Goal: Information Seeking & Learning: Learn about a topic

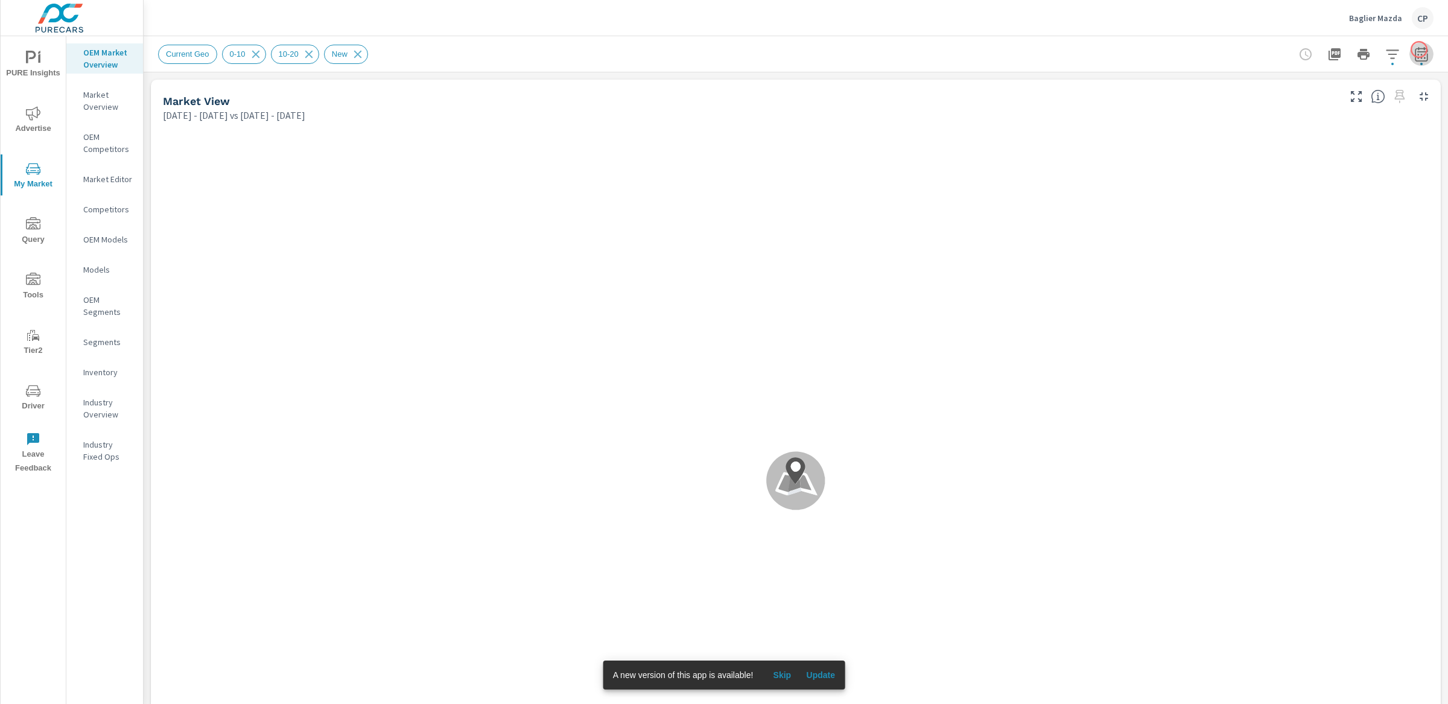
click at [1085, 49] on icon "button" at bounding box center [1421, 54] width 14 height 14
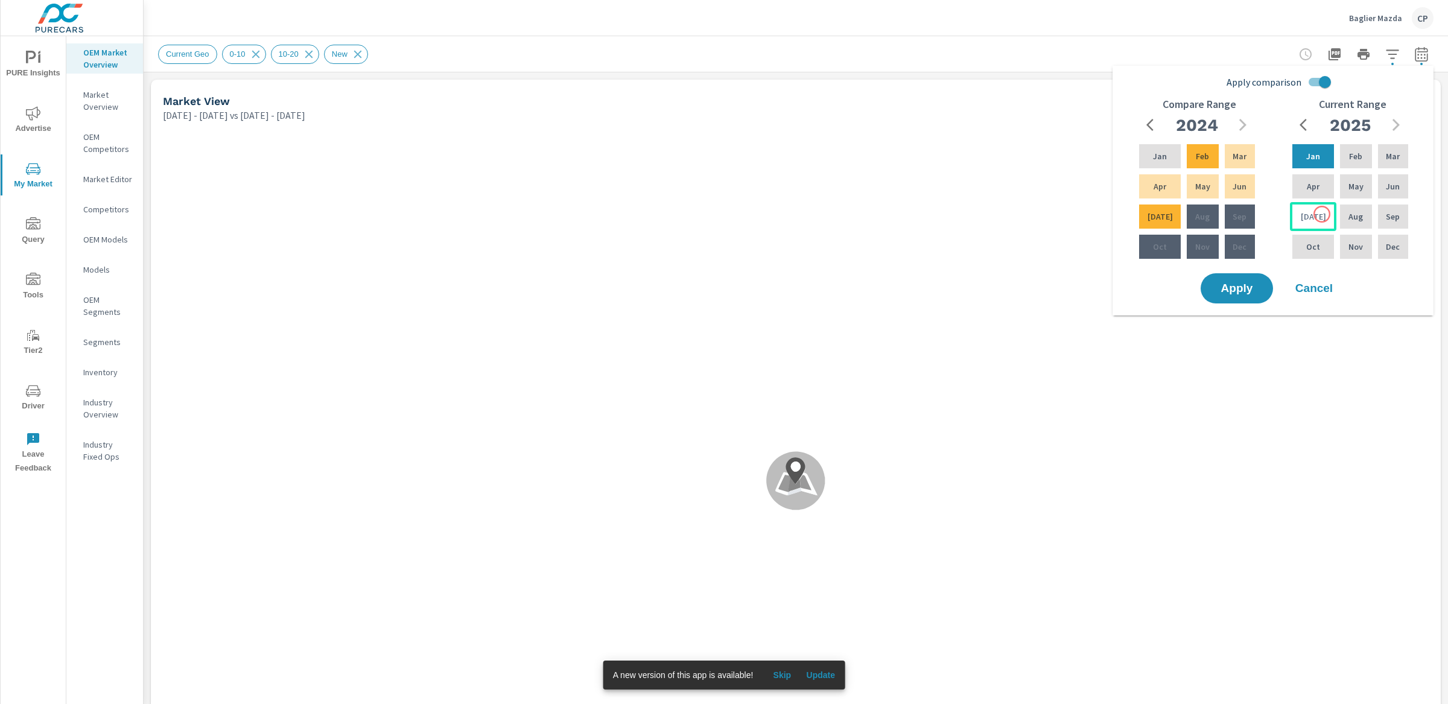
click at [1085, 214] on div "Jul" at bounding box center [1313, 216] width 46 height 29
click at [1085, 163] on div "Feb" at bounding box center [1355, 156] width 36 height 29
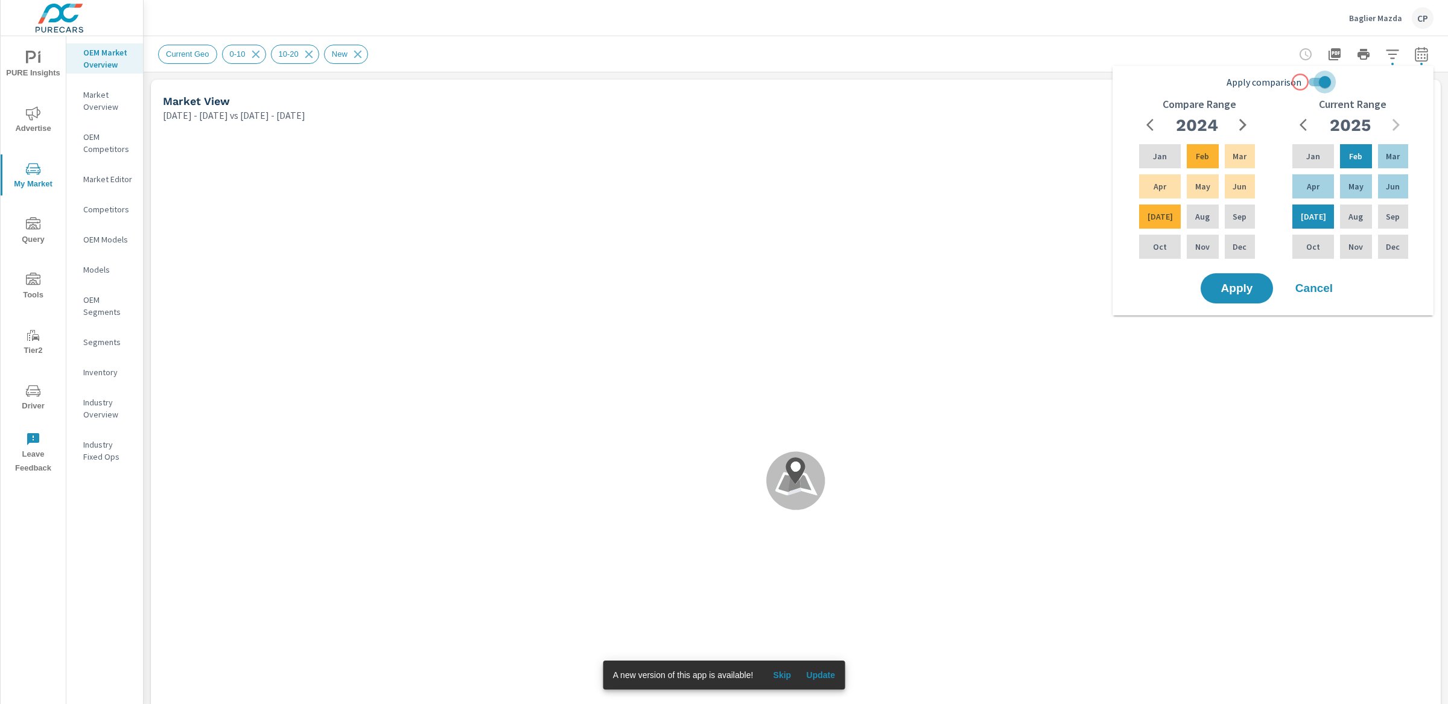
click at [1085, 82] on input "Apply comparison" at bounding box center [1324, 82] width 69 height 23
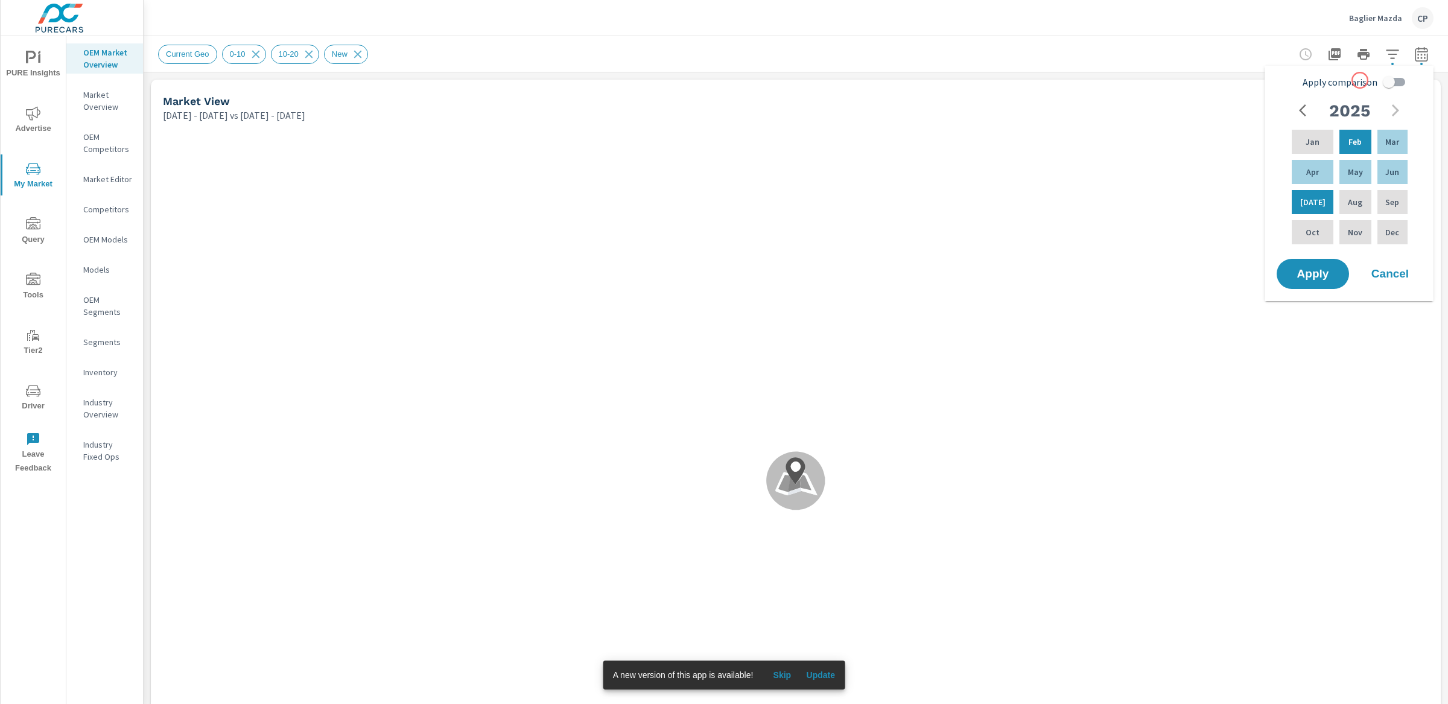
click at [1085, 78] on span "Apply comparison" at bounding box center [1339, 82] width 75 height 14
click at [1085, 78] on input "Apply comparison" at bounding box center [1388, 82] width 69 height 23
checkbox input "true"
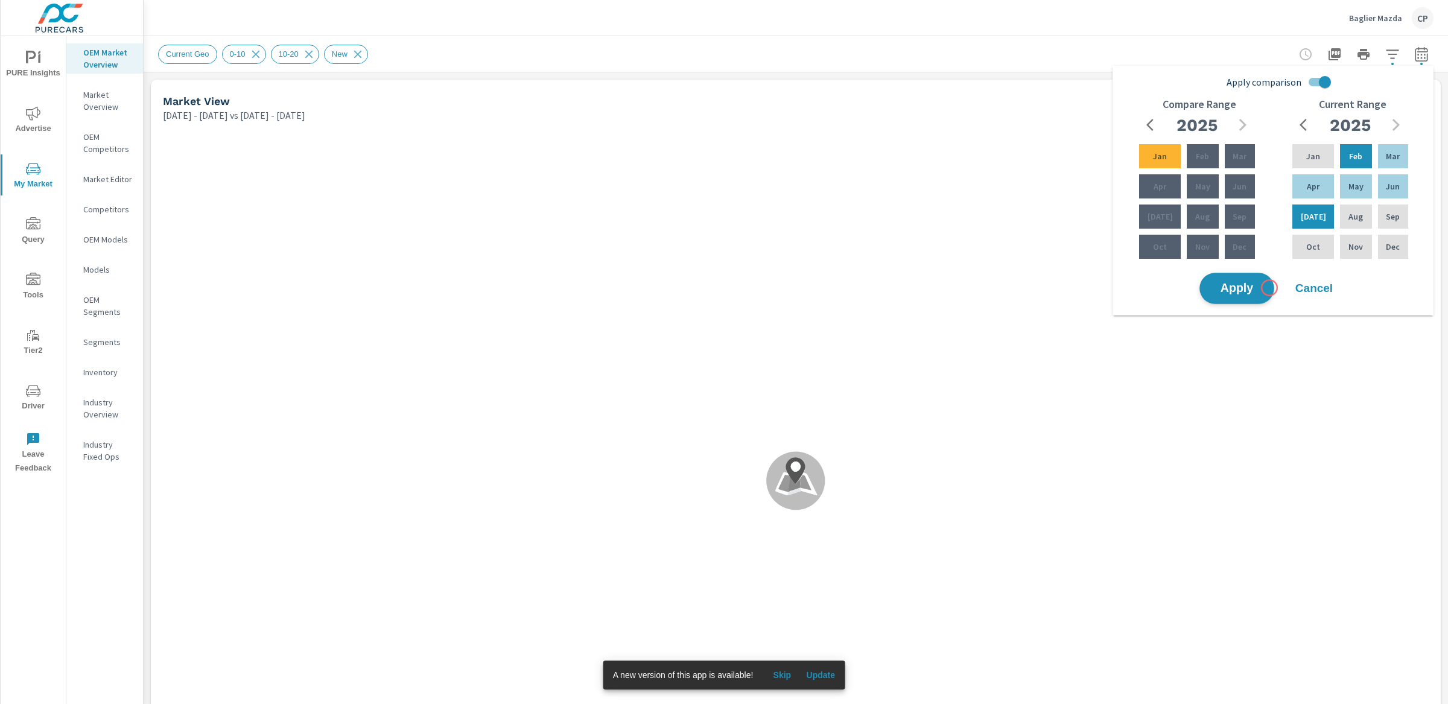
click at [1085, 288] on button "Apply" at bounding box center [1236, 288] width 75 height 31
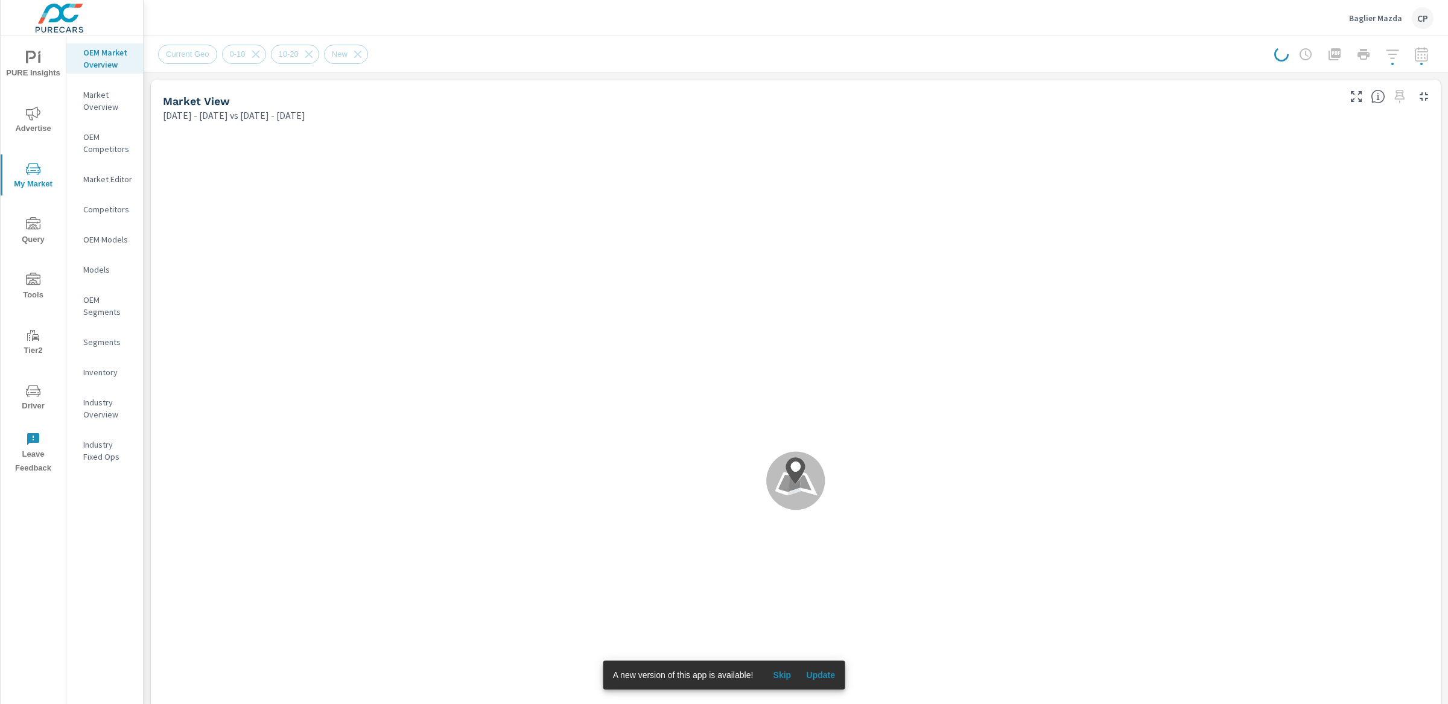
scroll to position [1, 0]
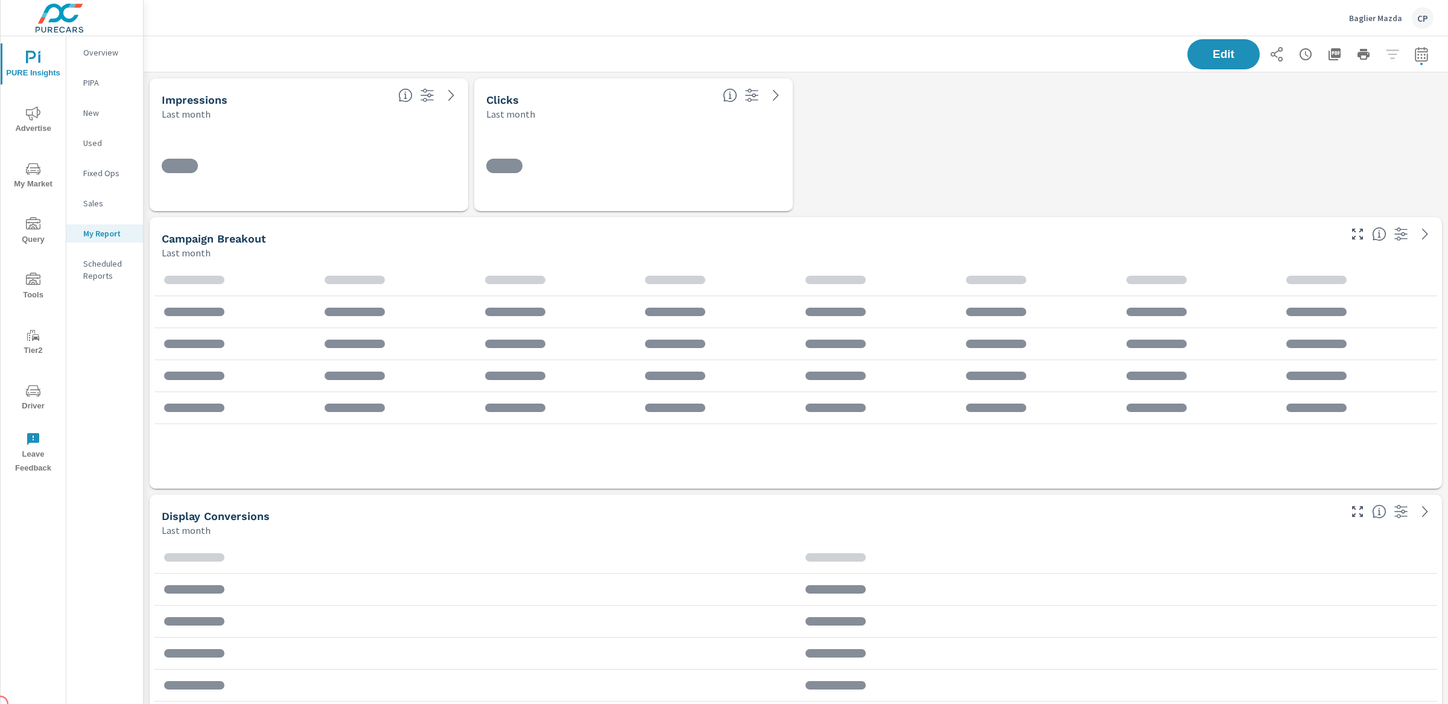
scroll to position [5001, 1305]
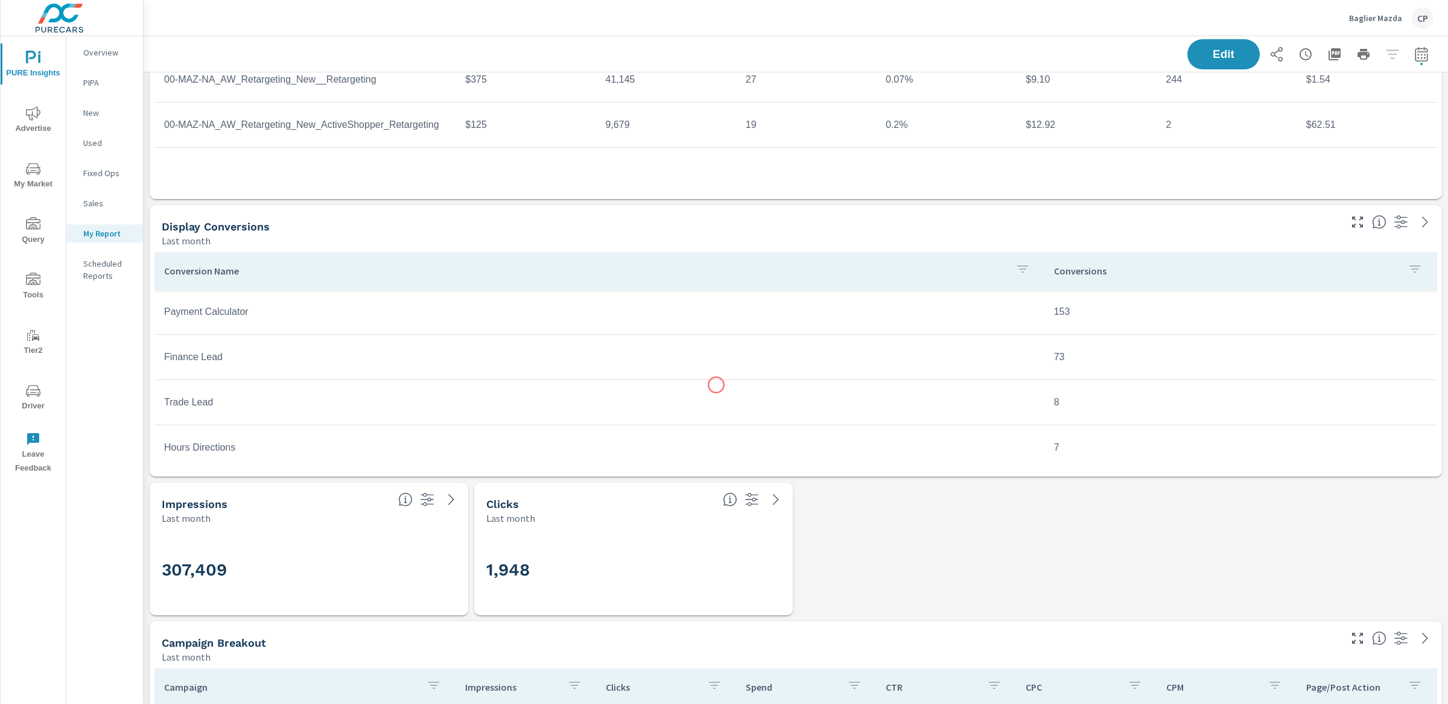
scroll to position [317, 0]
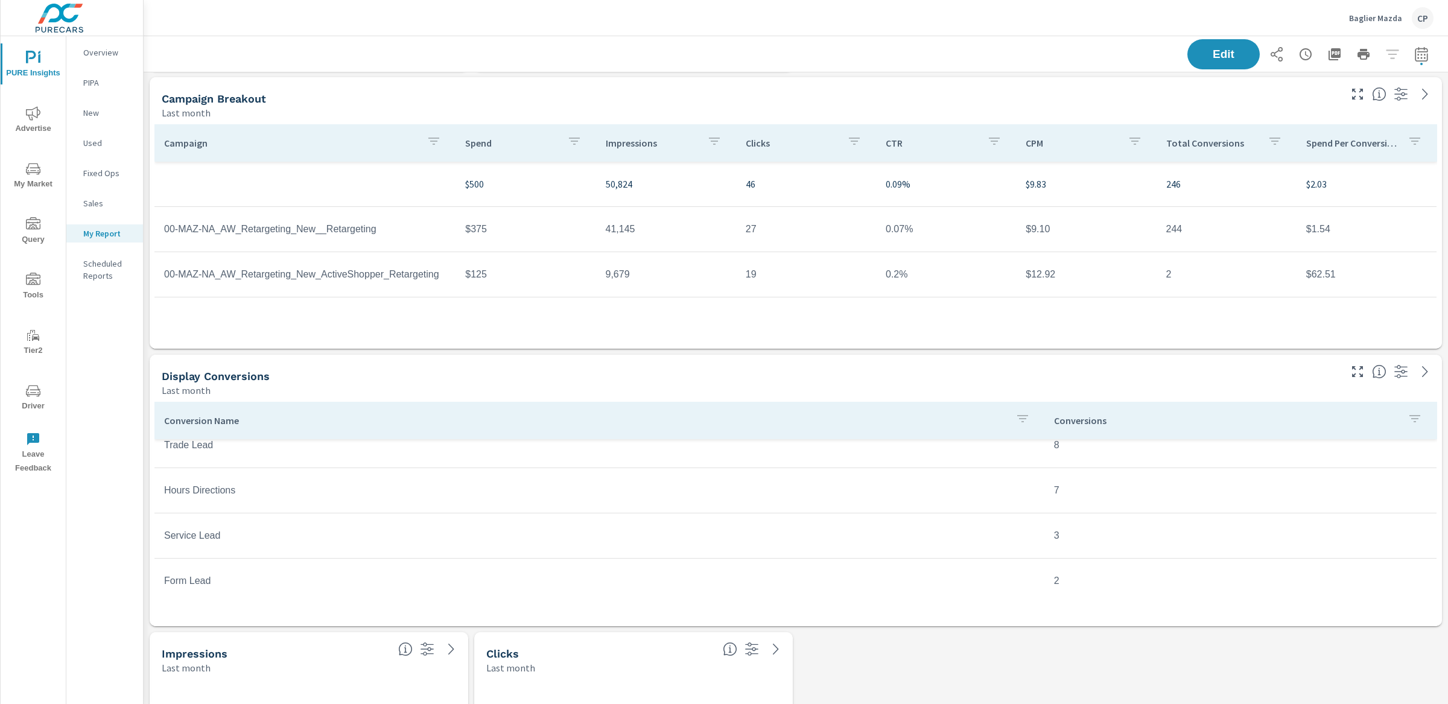
scroll to position [149, 0]
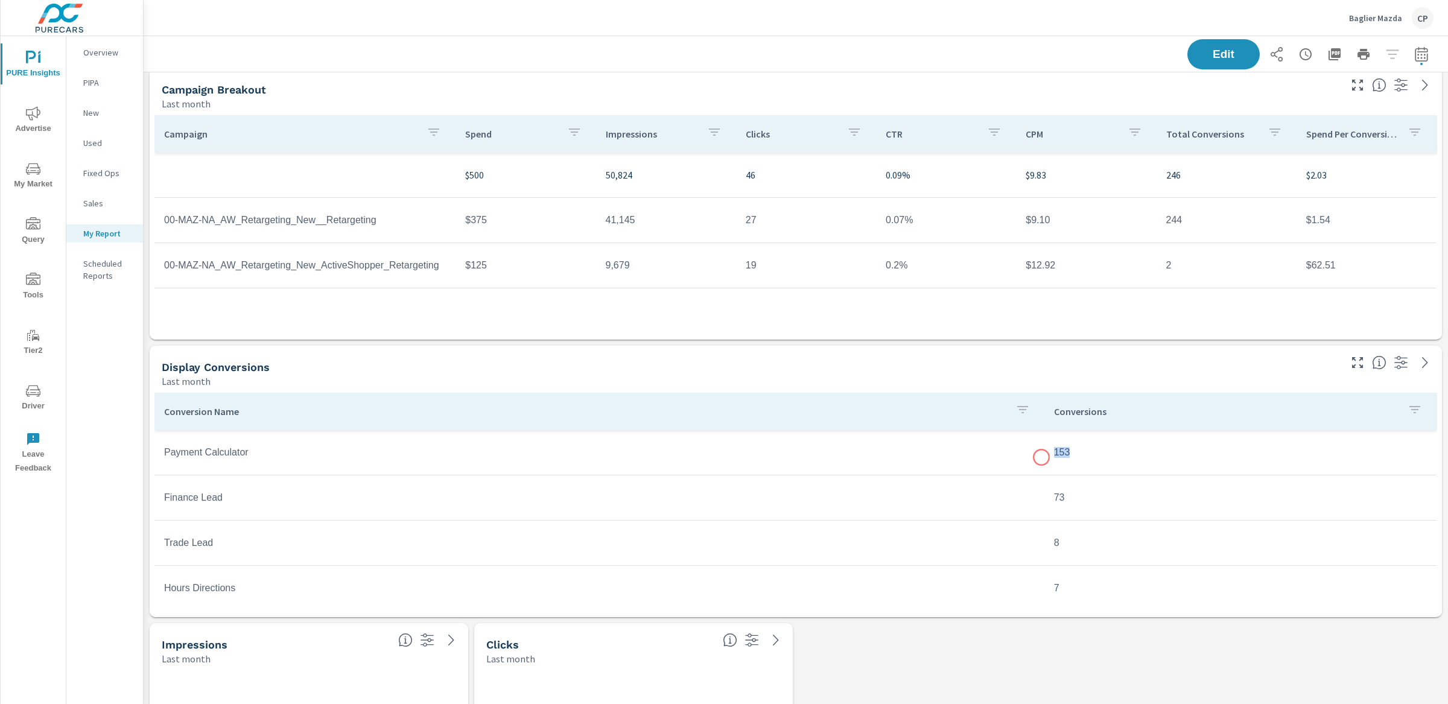
drag, startPoint x: 1075, startPoint y: 455, endPoint x: 1041, endPoint y: 457, distance: 33.9
click at [1041, 457] on tr "Payment Calculator 153" at bounding box center [795, 452] width 1282 height 45
drag, startPoint x: 1058, startPoint y: 494, endPoint x: 1026, endPoint y: 494, distance: 32.0
click at [1026, 494] on tr "Finance Lead 73" at bounding box center [795, 497] width 1282 height 45
click at [1416, 43] on button "button" at bounding box center [1421, 54] width 24 height 24
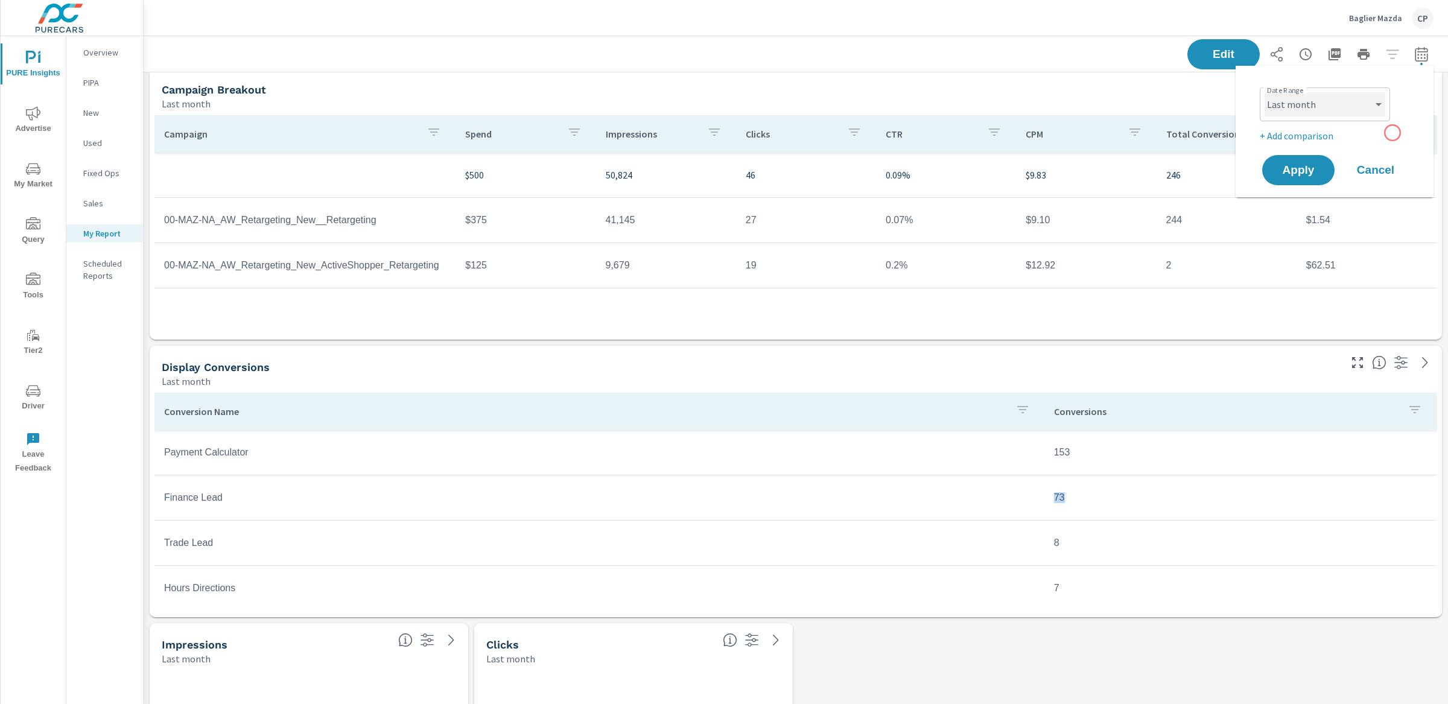
click at [1359, 112] on select "Custom Yesterday Last week Last 7 days Last 14 days Last 30 days Last 45 days L…" at bounding box center [1324, 104] width 121 height 24
select select "Last 30 days"
click at [1305, 171] on span "Apply" at bounding box center [1297, 170] width 49 height 11
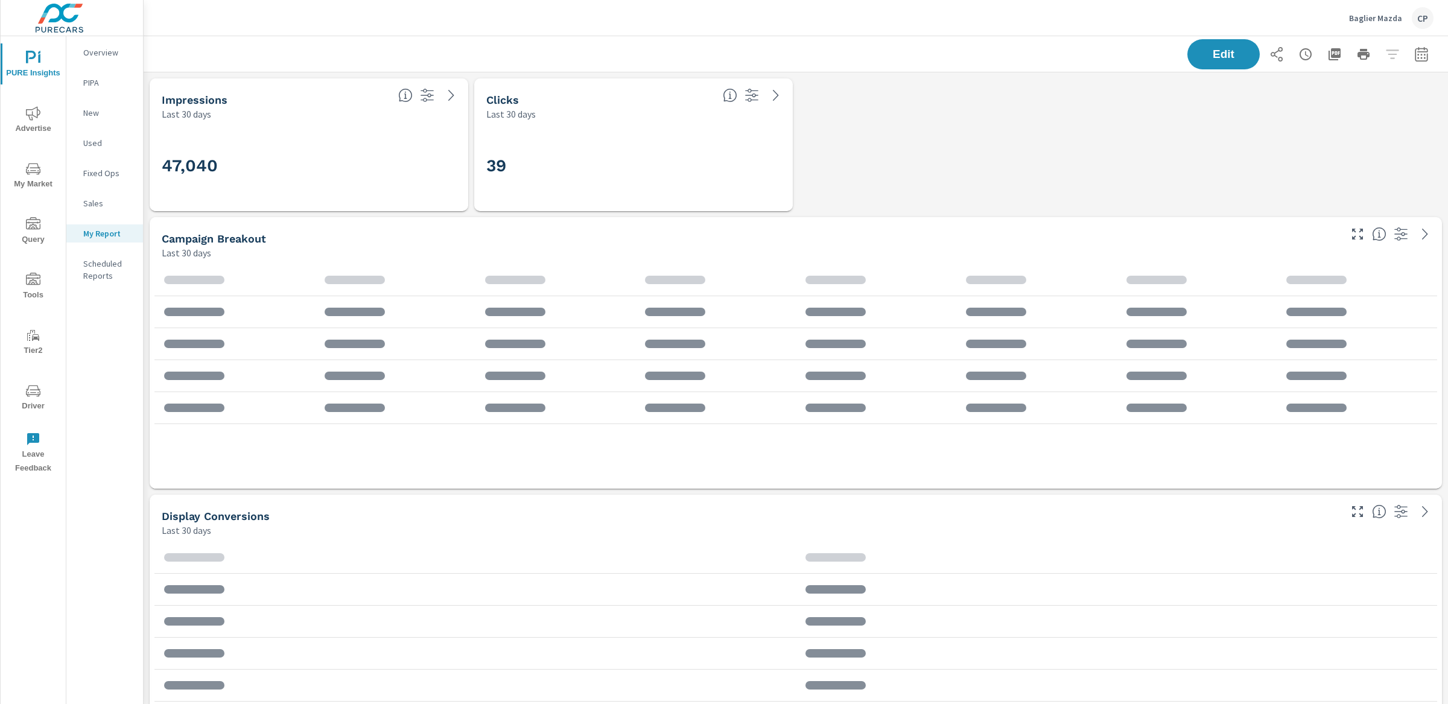
scroll to position [463, 0]
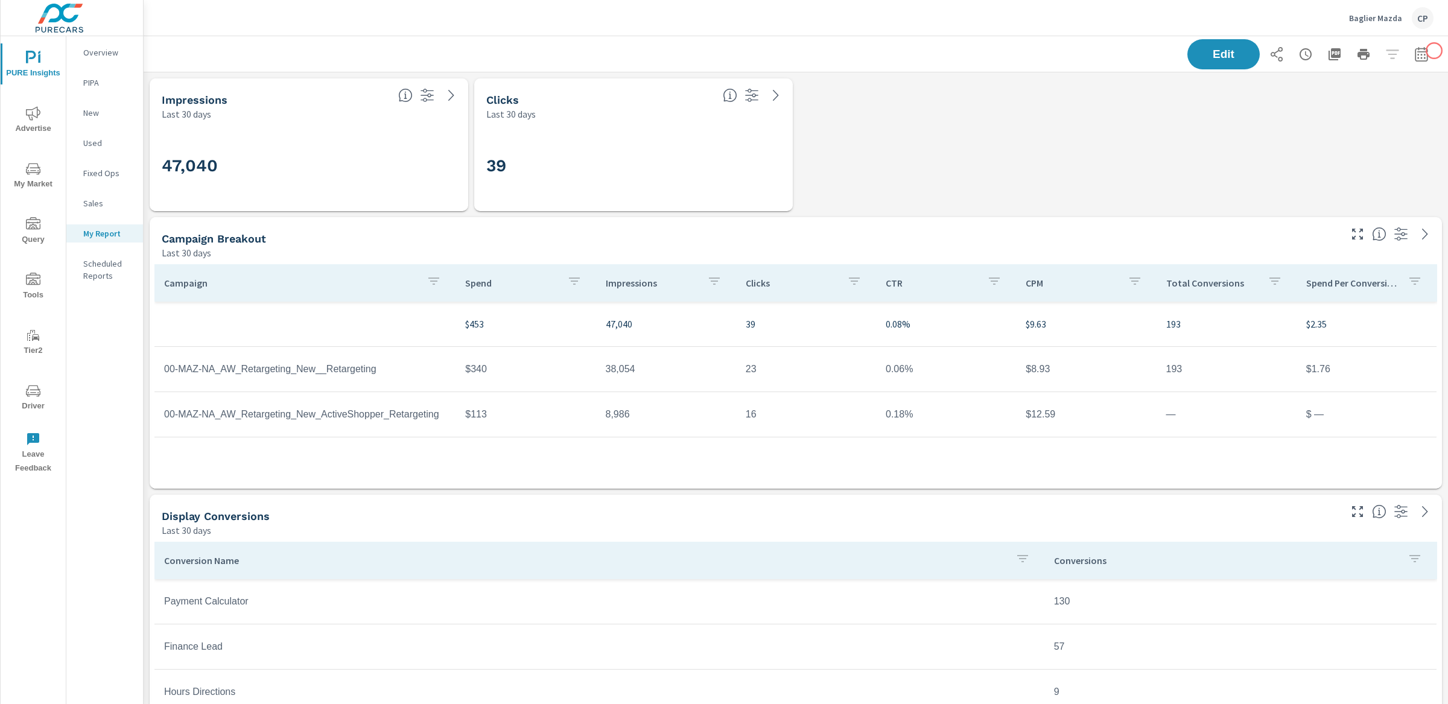
click at [1434, 51] on div "Edit" at bounding box center [796, 54] width 1304 height 36
click at [1427, 51] on icon "button" at bounding box center [1420, 53] width 13 height 14
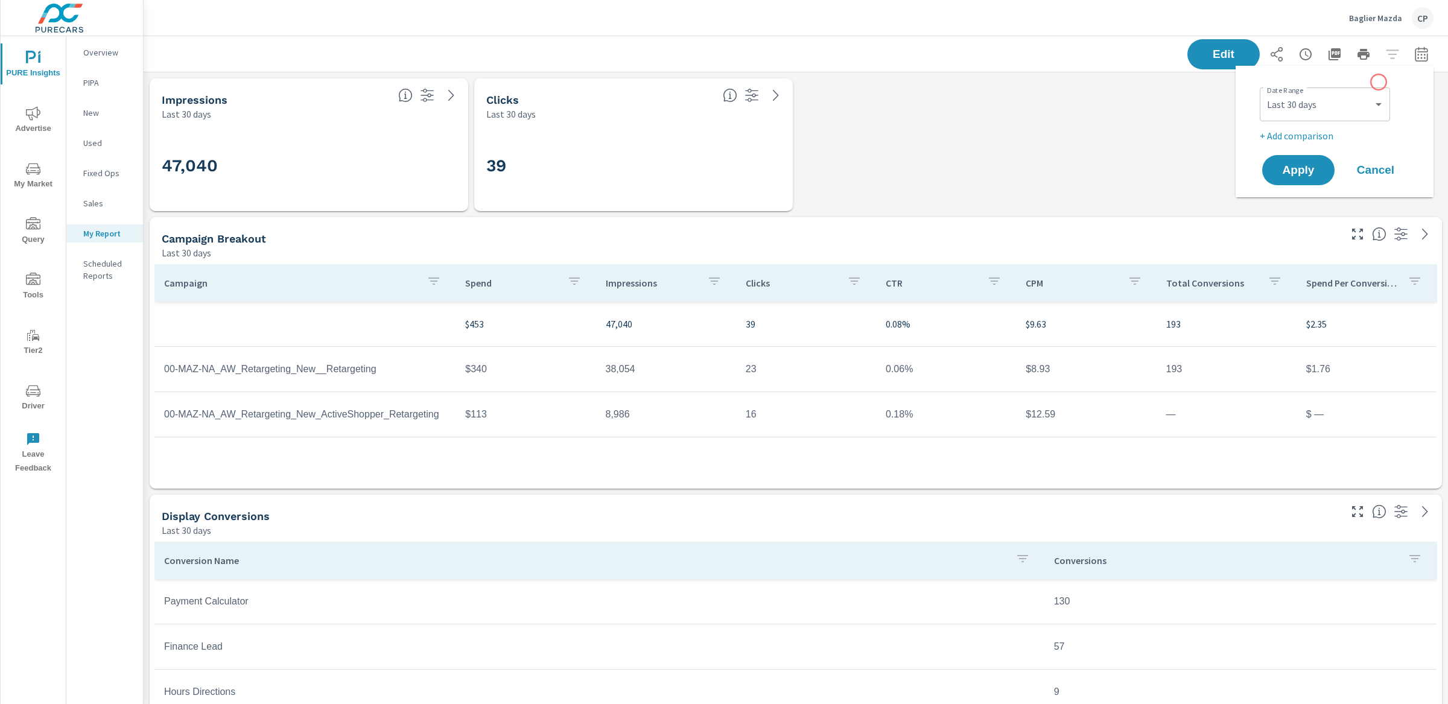
click at [1378, 83] on div "Date Range Custom Yesterday Last week Last 7 days Last 14 days Last 30 days Las…" at bounding box center [1336, 103] width 154 height 41
click at [1370, 92] on select "Custom Yesterday Last week Last 7 days Last 14 days Last 30 days Last 45 days L…" at bounding box center [1324, 104] width 121 height 24
select select "Month to date"
click at [1287, 165] on span "Apply" at bounding box center [1297, 170] width 49 height 11
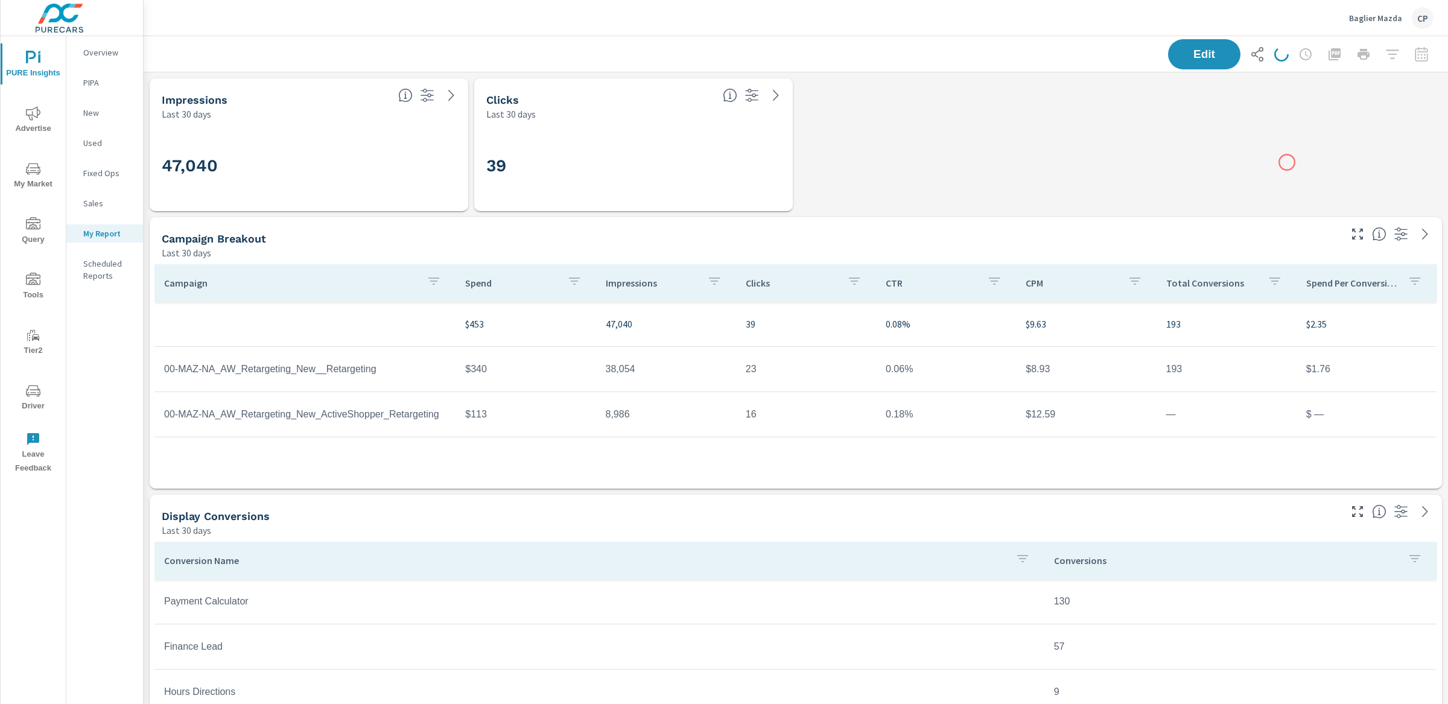
click at [1313, 127] on span "Apply" at bounding box center [1331, 124] width 37 height 6
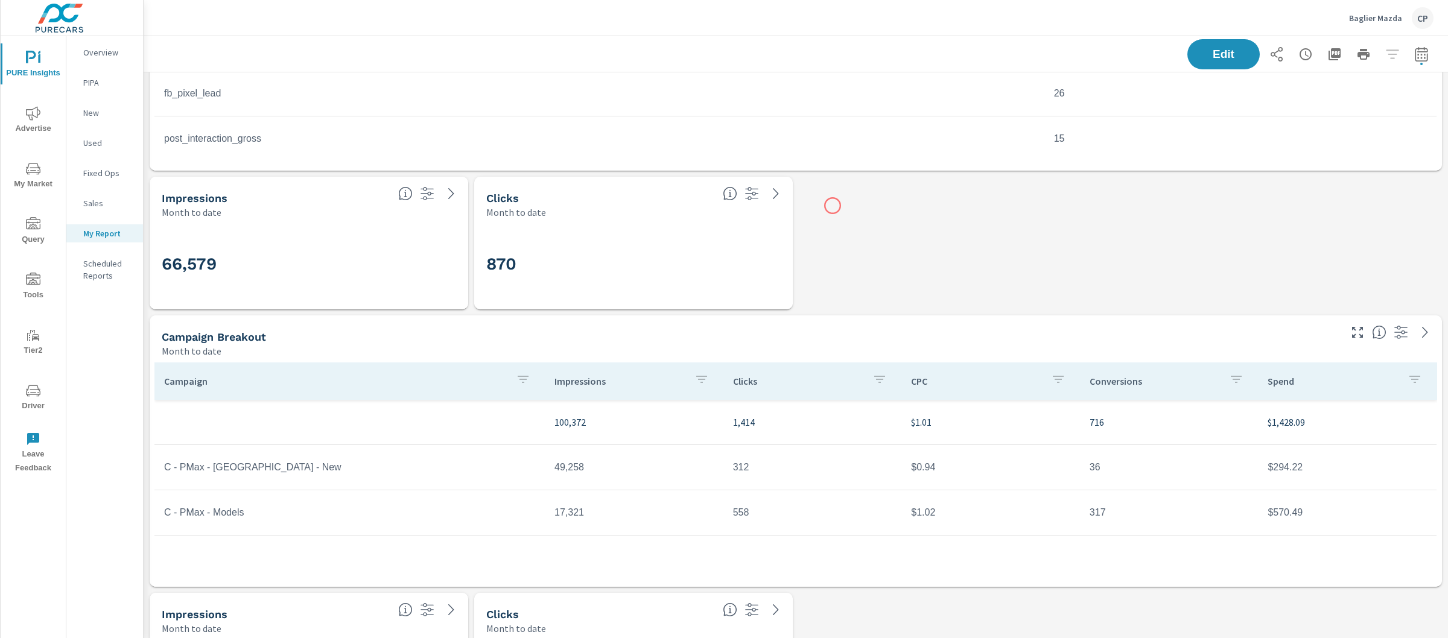
scroll to position [1686, 0]
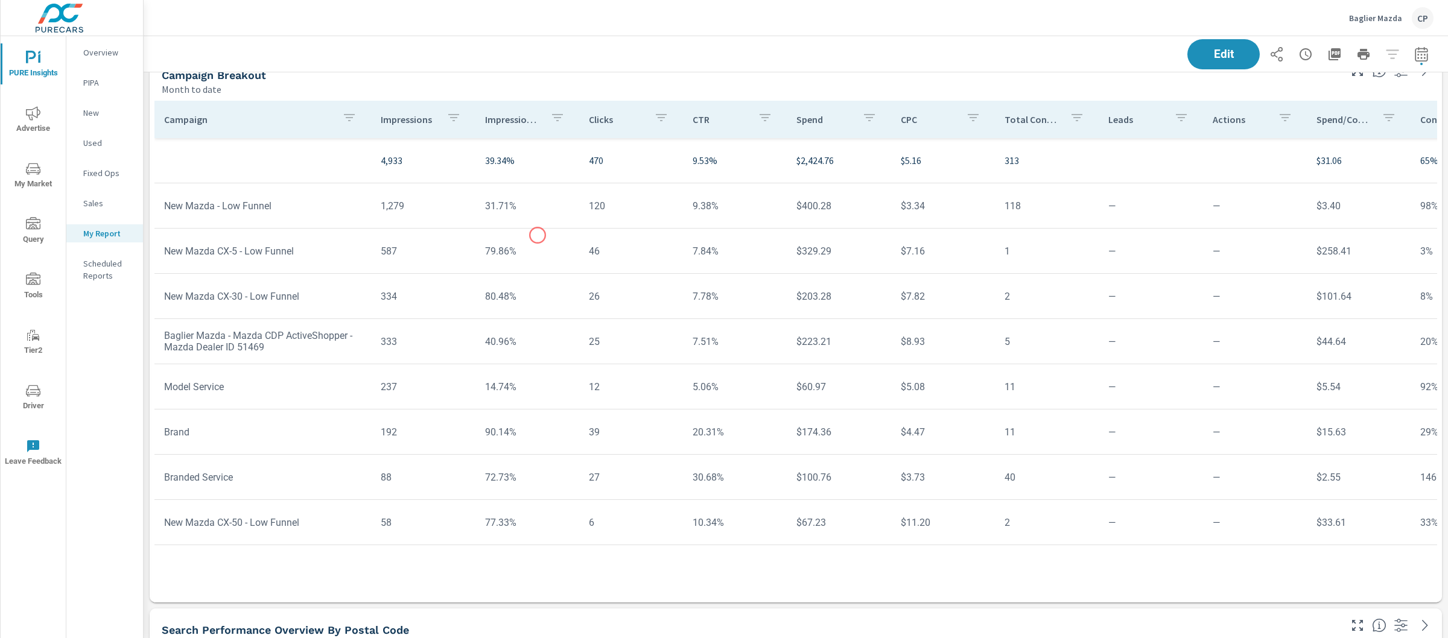
scroll to position [2382, 0]
click at [25, 113] on span "Advertise" at bounding box center [33, 121] width 58 height 30
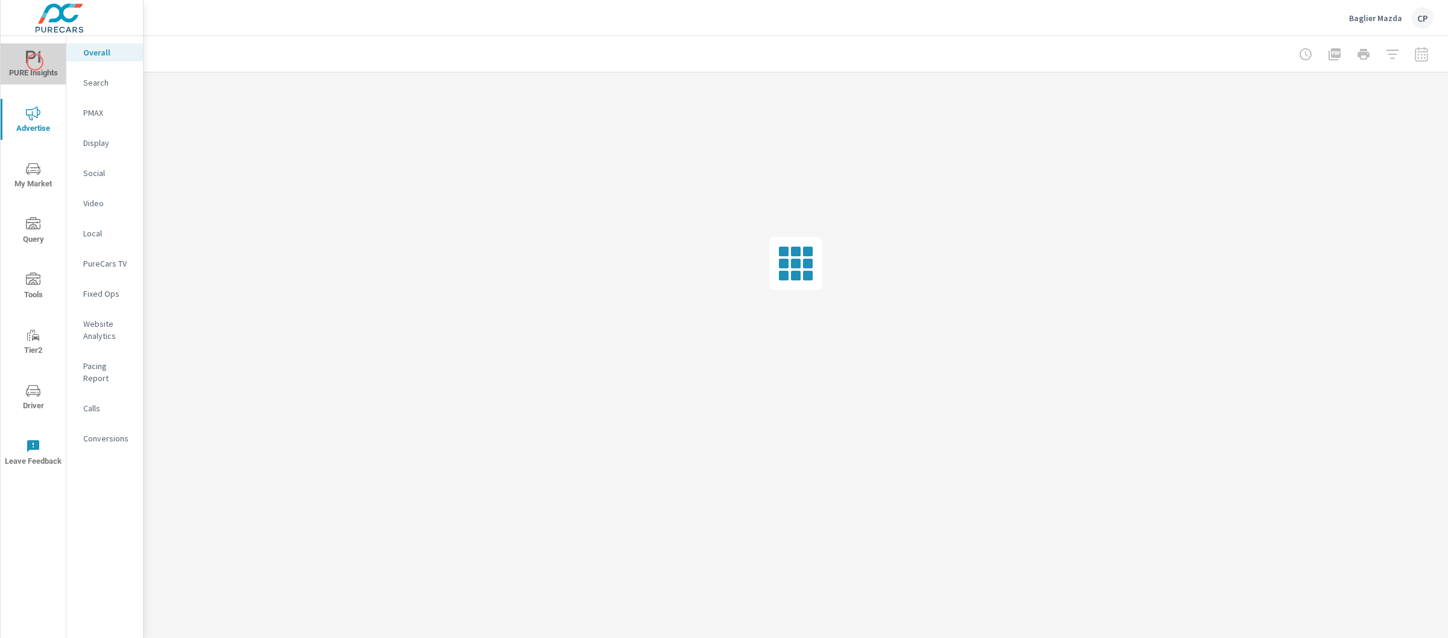
click at [35, 62] on icon "nav menu" at bounding box center [33, 58] width 14 height 14
click at [94, 238] on p "My Report" at bounding box center [108, 233] width 50 height 12
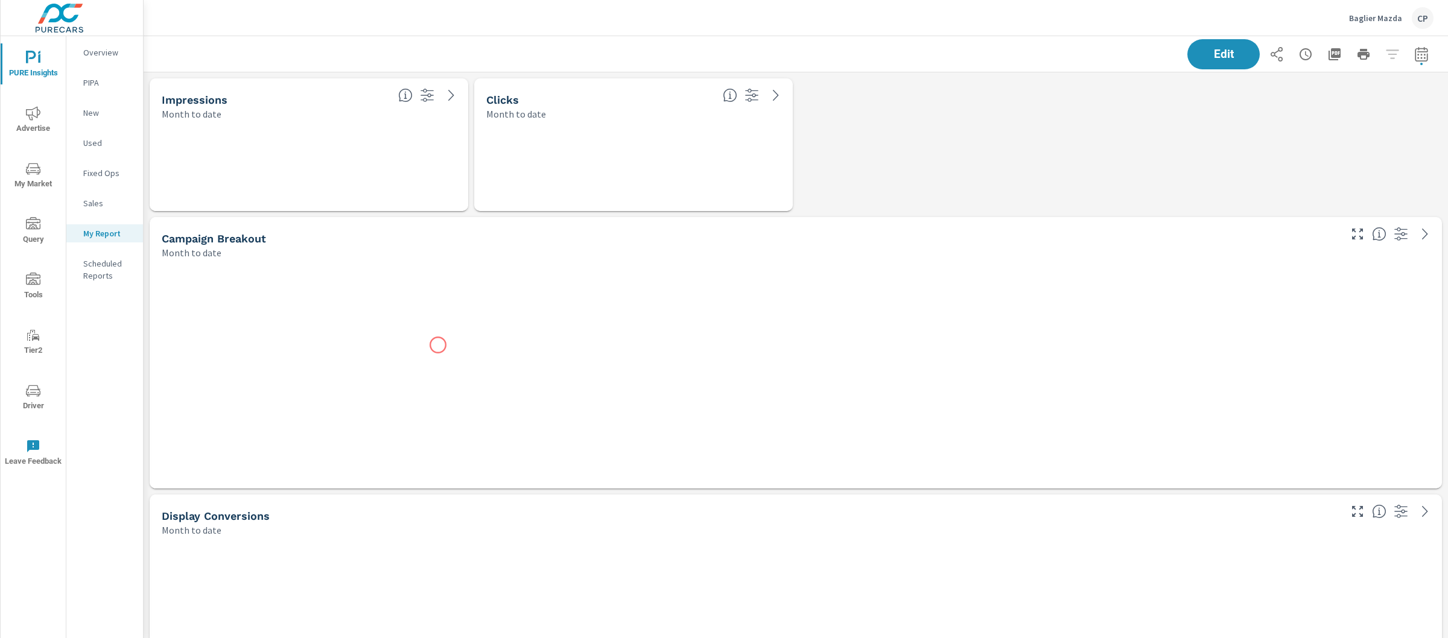
scroll to position [5001, 1305]
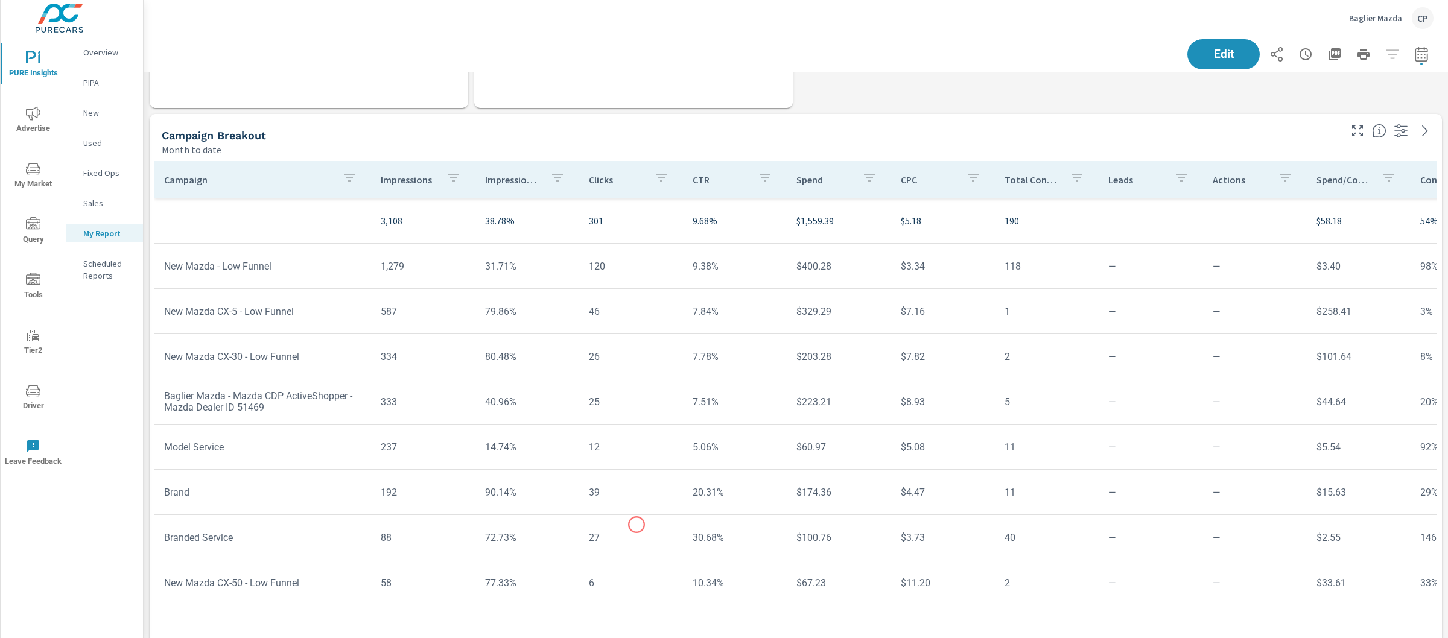
scroll to position [2598, 0]
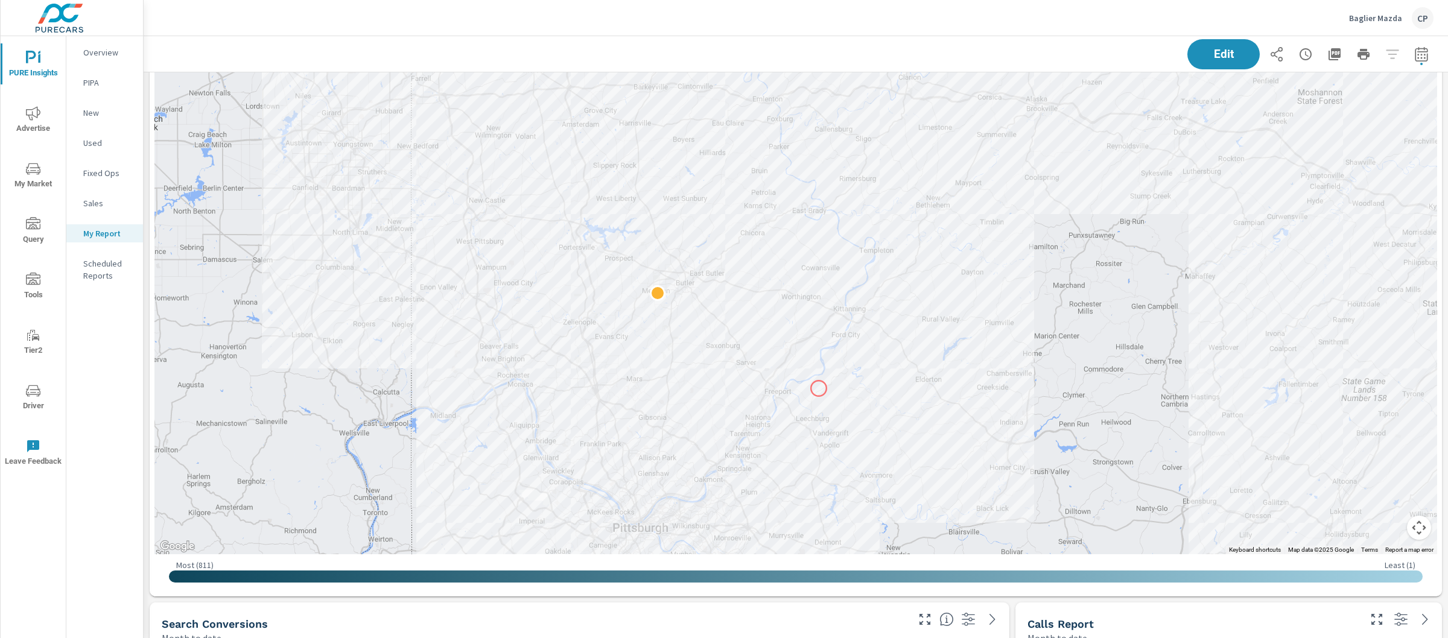
scroll to position [3080, 0]
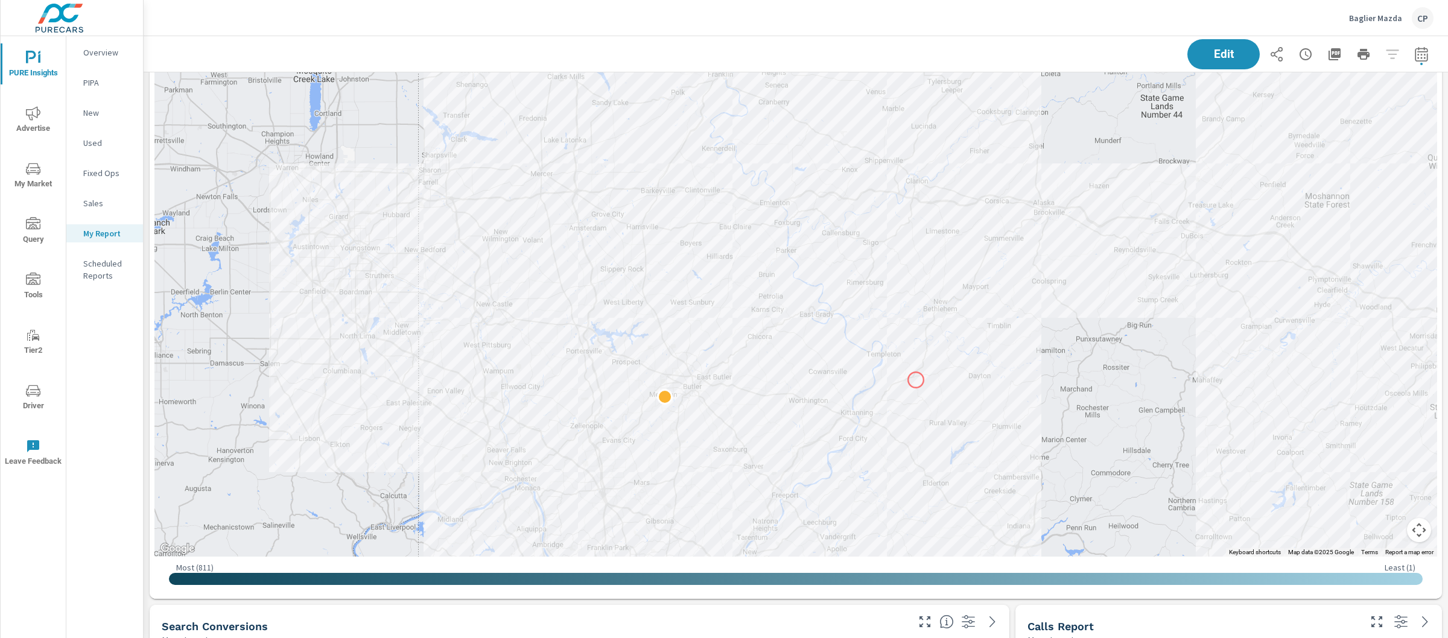
drag, startPoint x: 908, startPoint y: 276, endPoint x: 916, endPoint y: 379, distance: 102.8
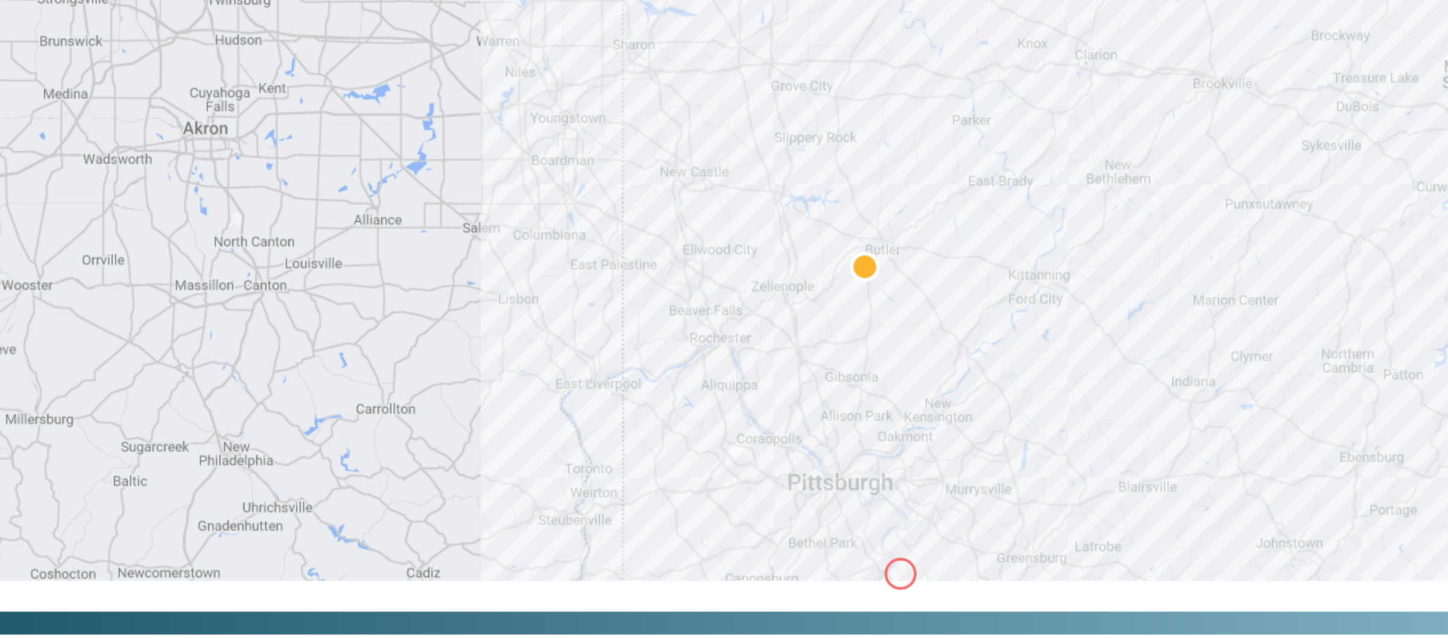
scroll to position [3022, 0]
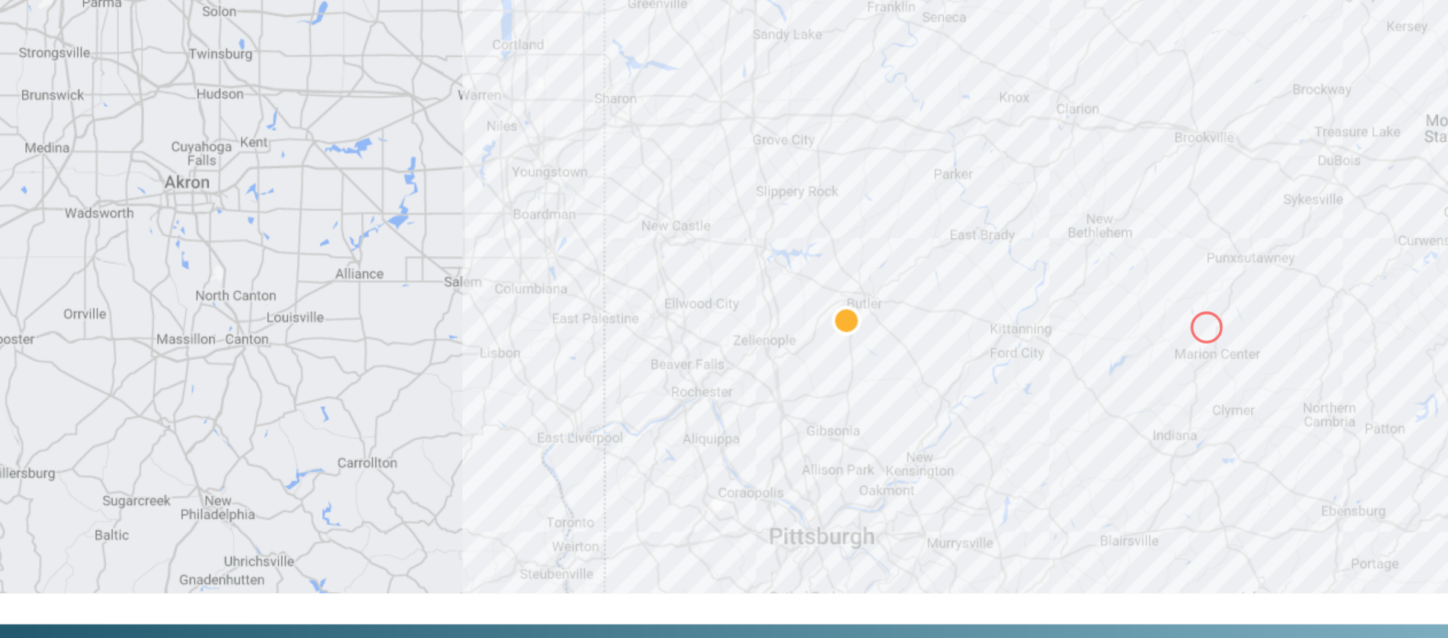
drag, startPoint x: 984, startPoint y: 452, endPoint x: 974, endPoint y: 475, distance: 24.9
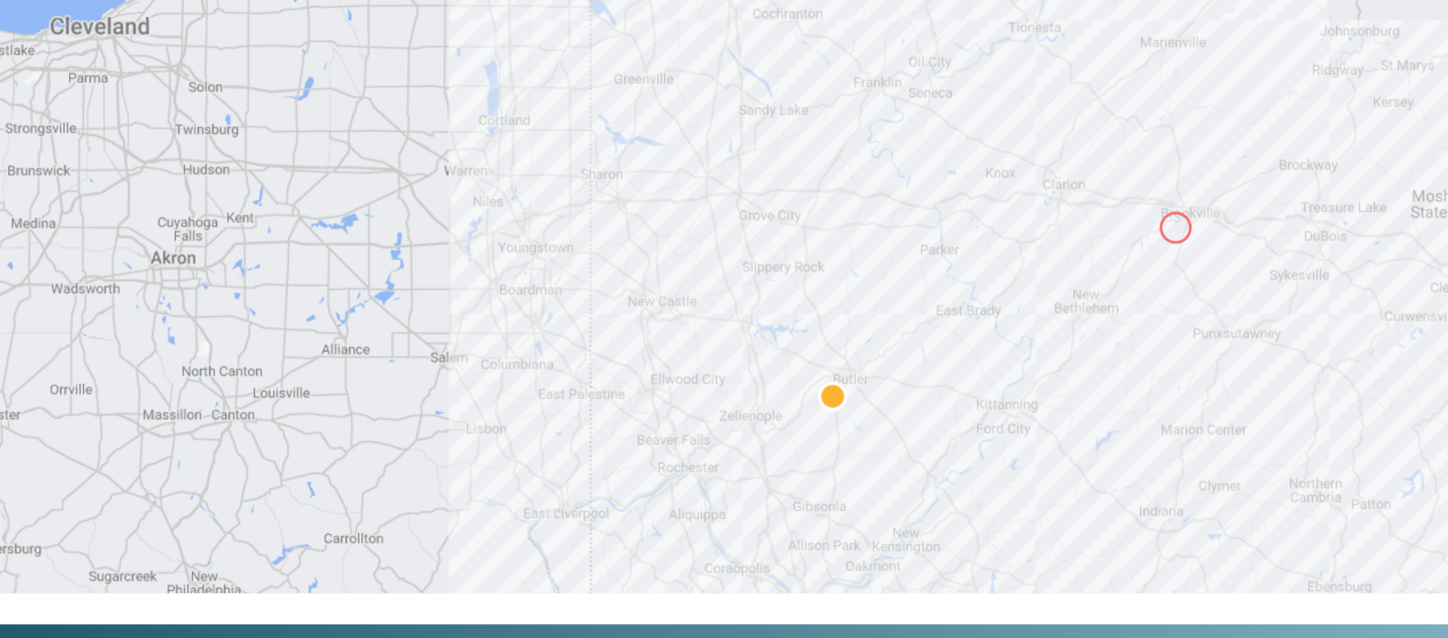
drag, startPoint x: 966, startPoint y: 380, endPoint x: 958, endPoint y: 423, distance: 43.5
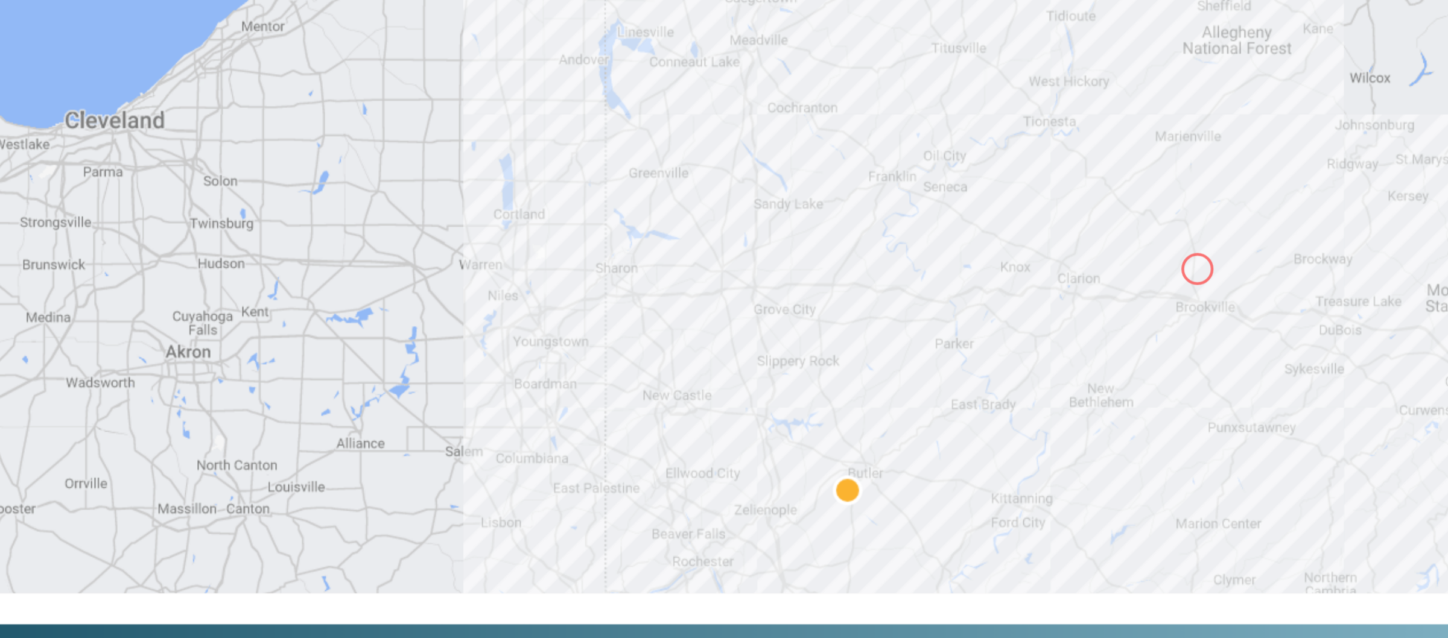
drag, startPoint x: 961, startPoint y: 394, endPoint x: 969, endPoint y: 443, distance: 49.5
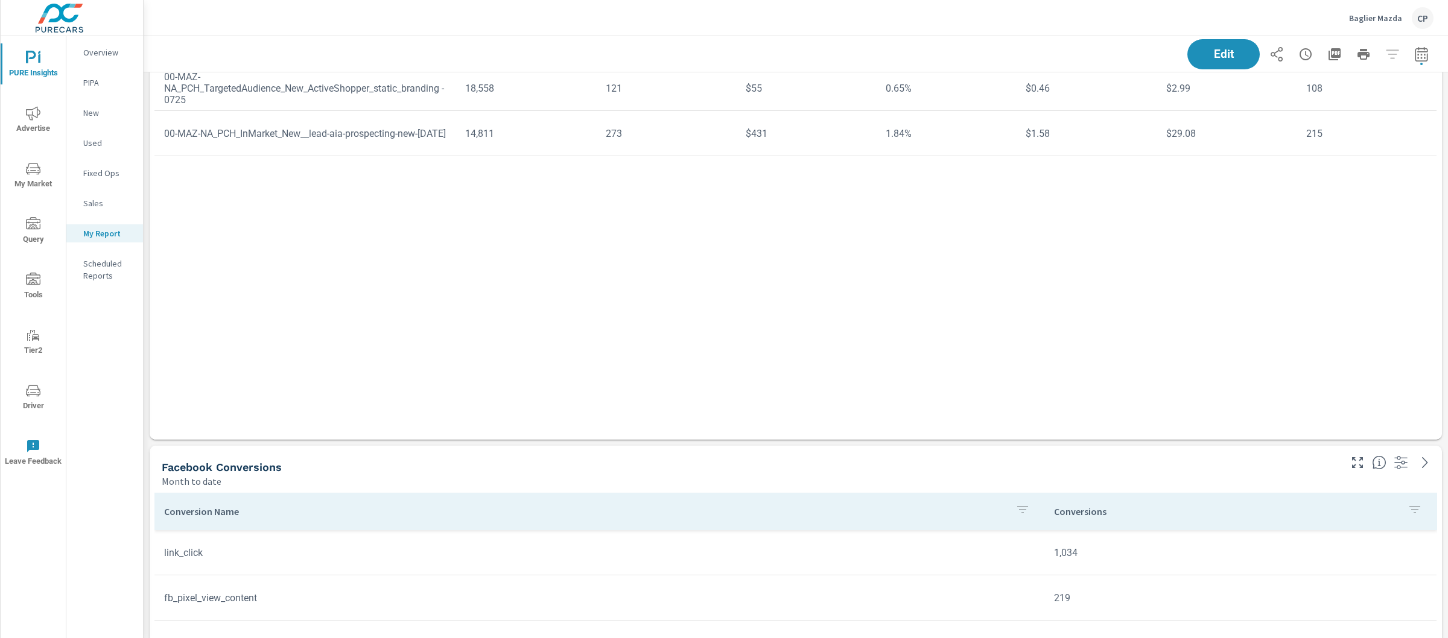
scroll to position [1357, 0]
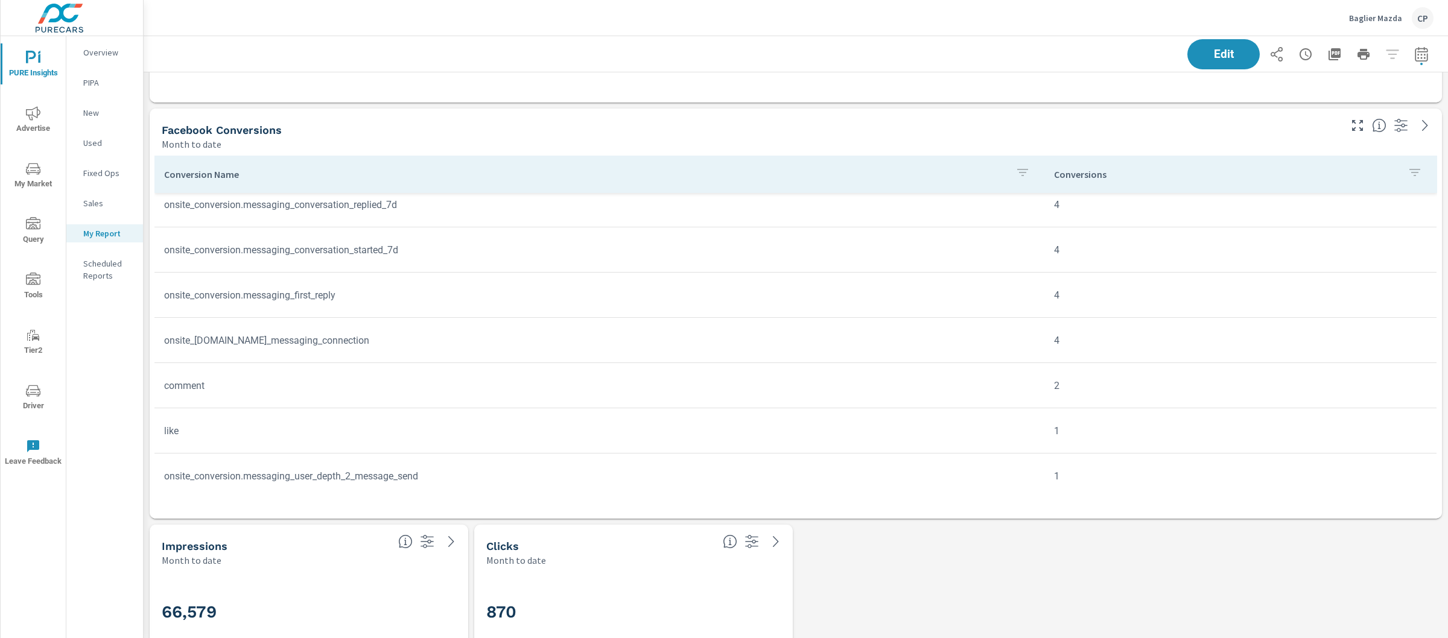
scroll to position [556, 0]
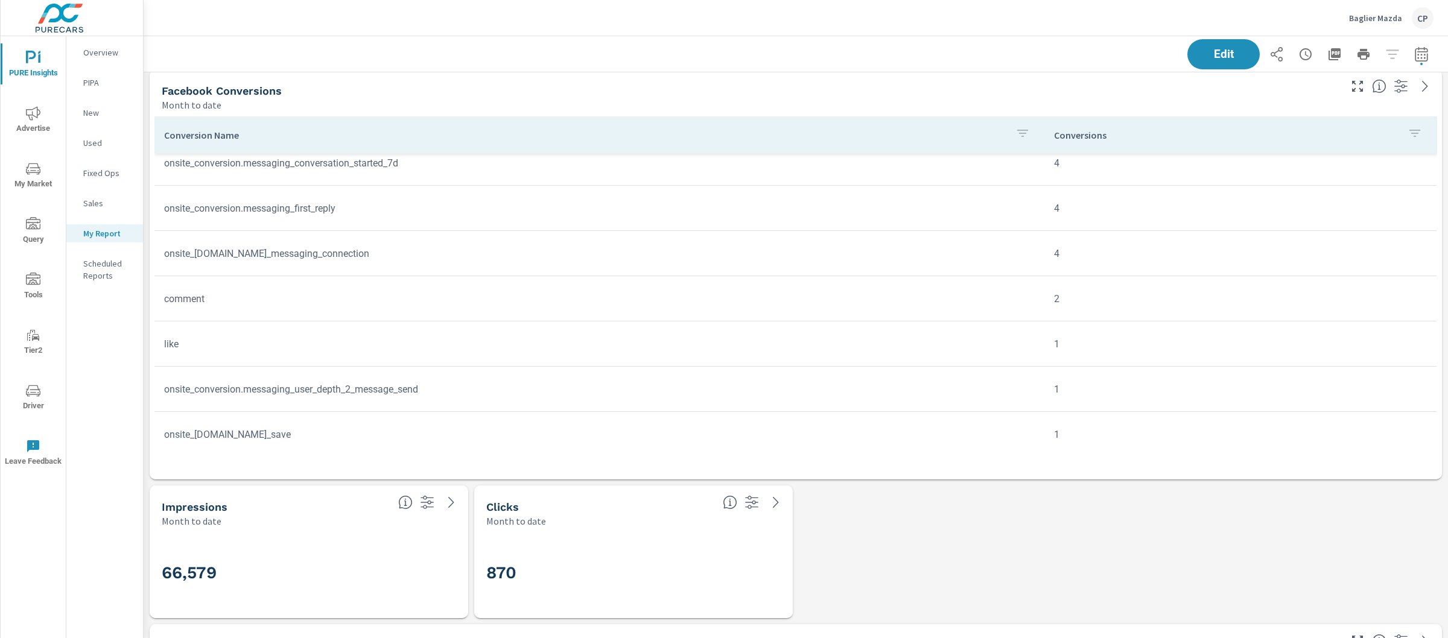
scroll to position [1397, 0]
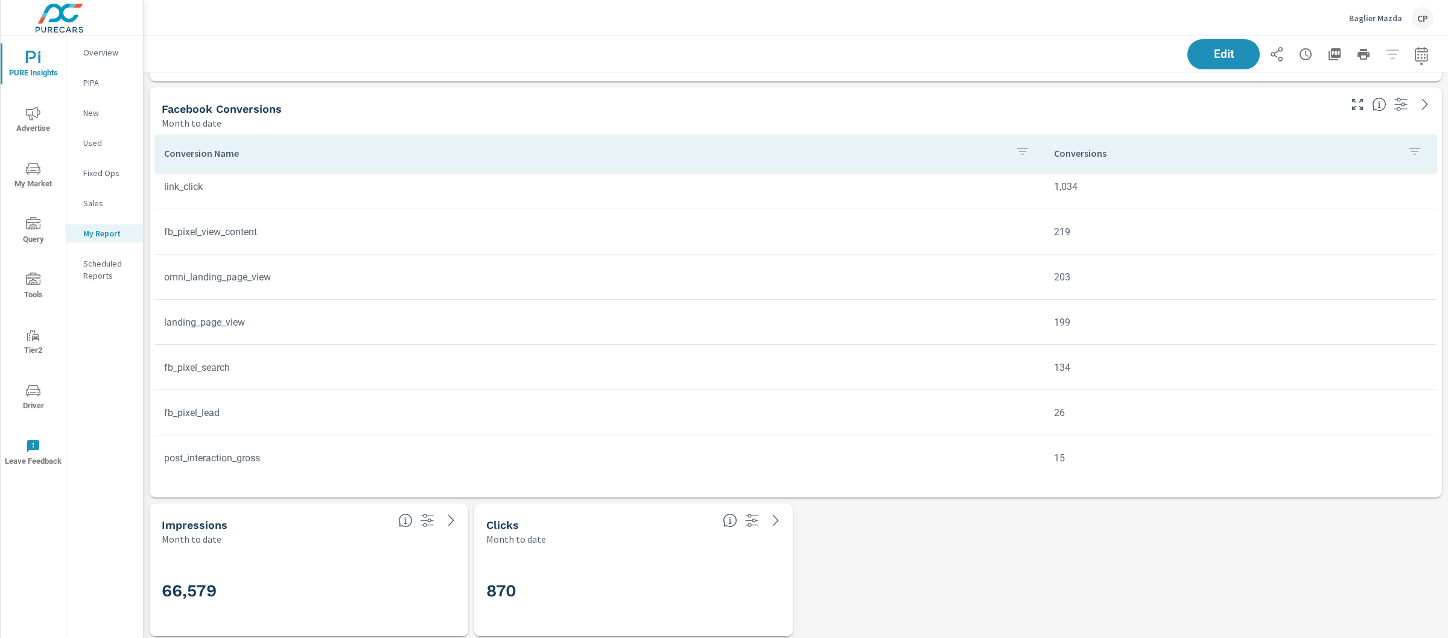
scroll to position [10, 0]
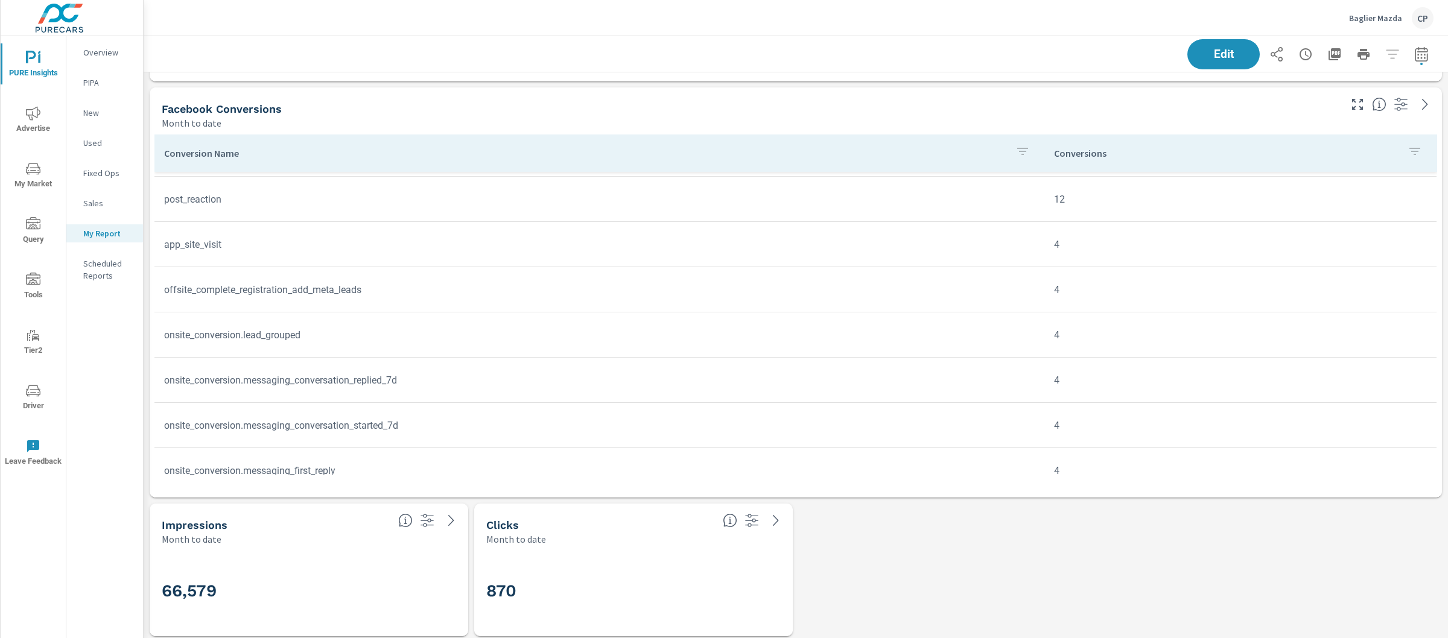
scroll to position [317, 0]
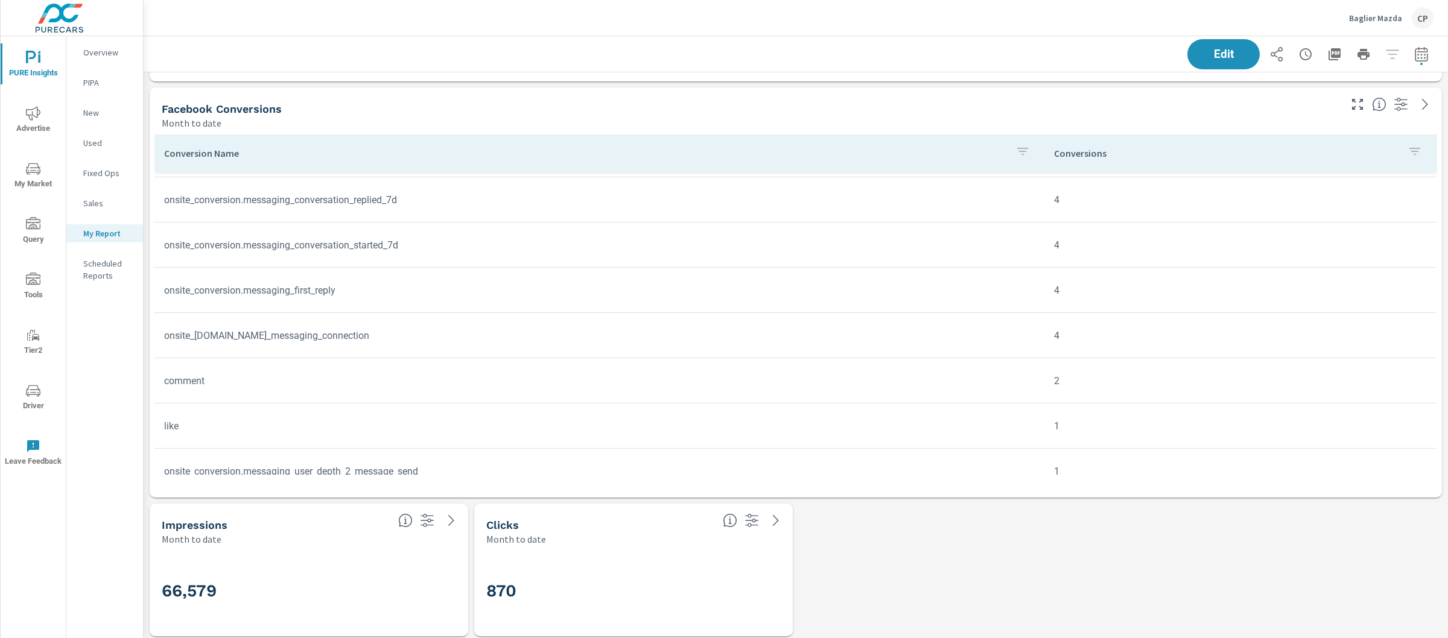
scroll to position [556, 0]
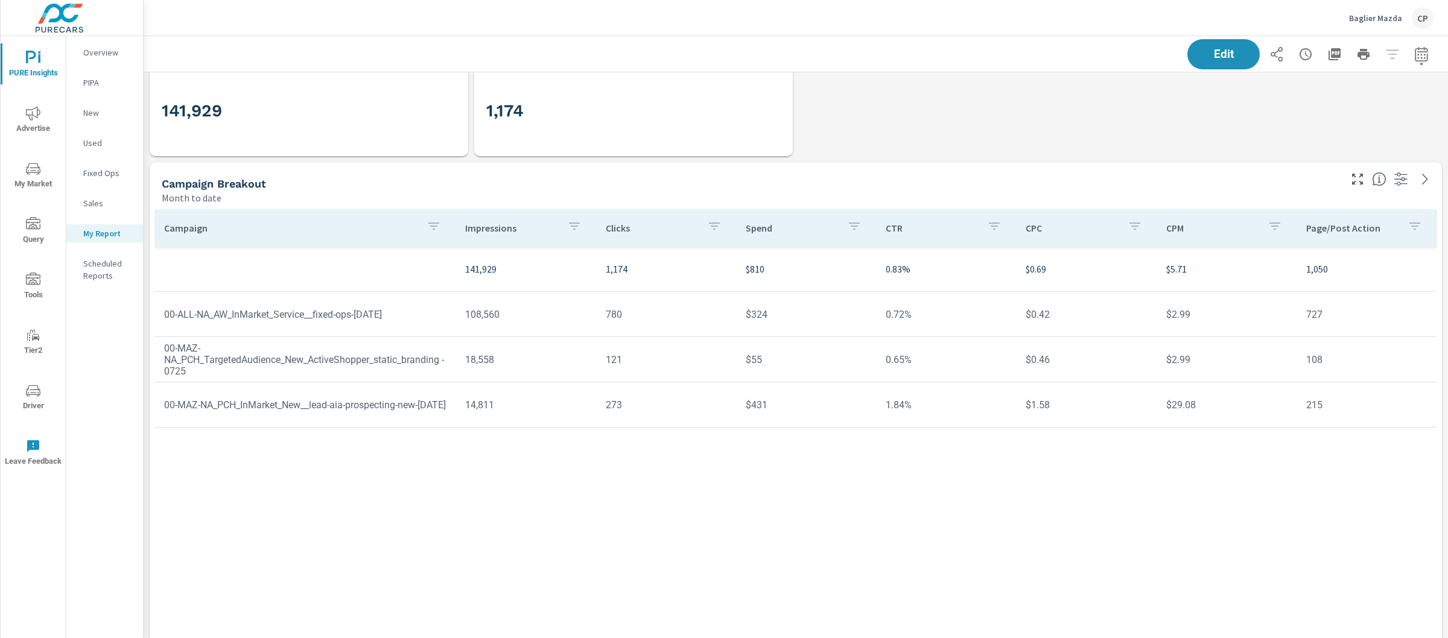
scroll to position [747, 0]
drag, startPoint x: 167, startPoint y: 319, endPoint x: 410, endPoint y: 318, distance: 243.1
click at [410, 318] on td "00-ALL-NA_AW_InMarket_Service__fixed-ops-july2023" at bounding box center [304, 316] width 301 height 31
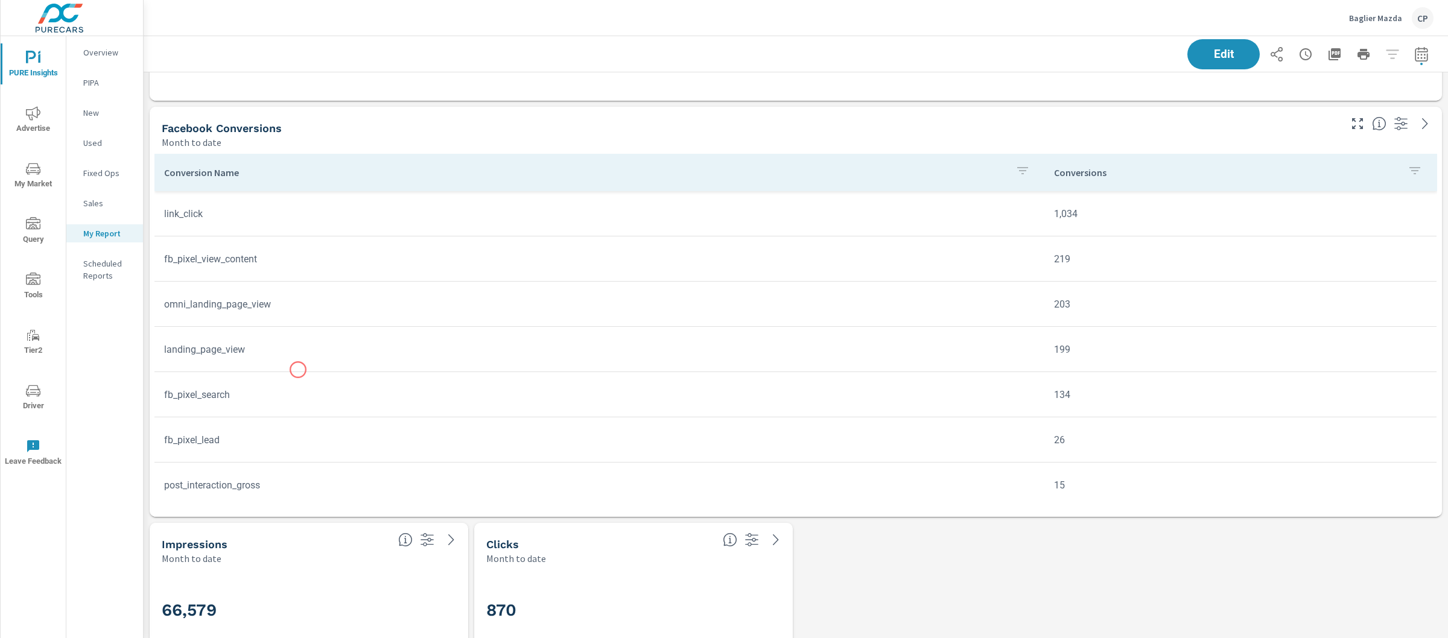
scroll to position [1342, 0]
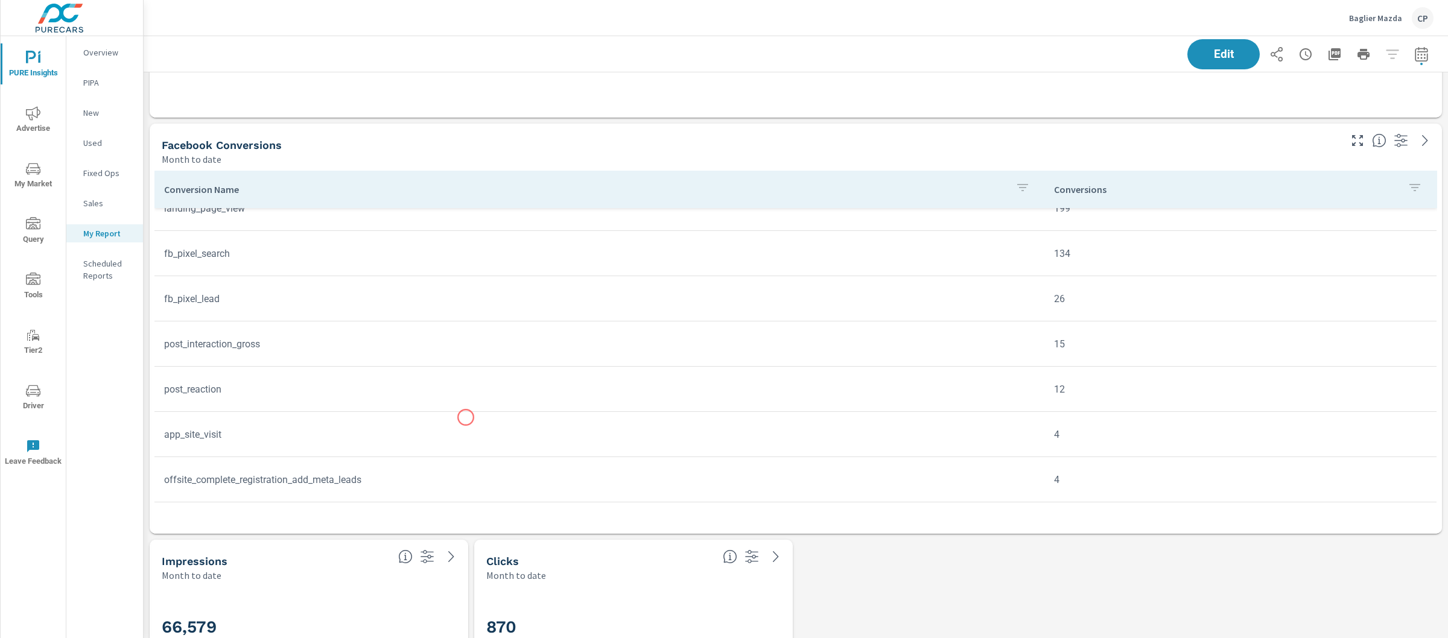
scroll to position [152, 0]
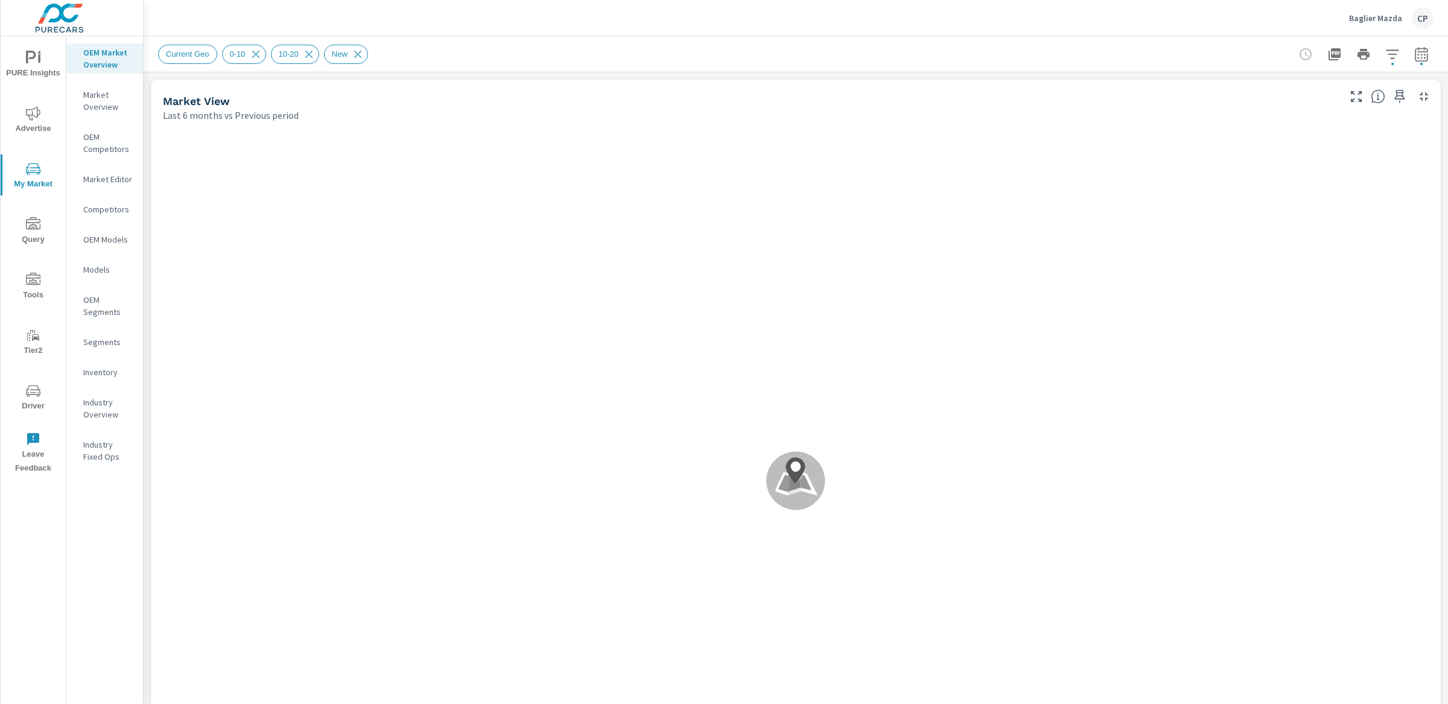
scroll to position [1, 0]
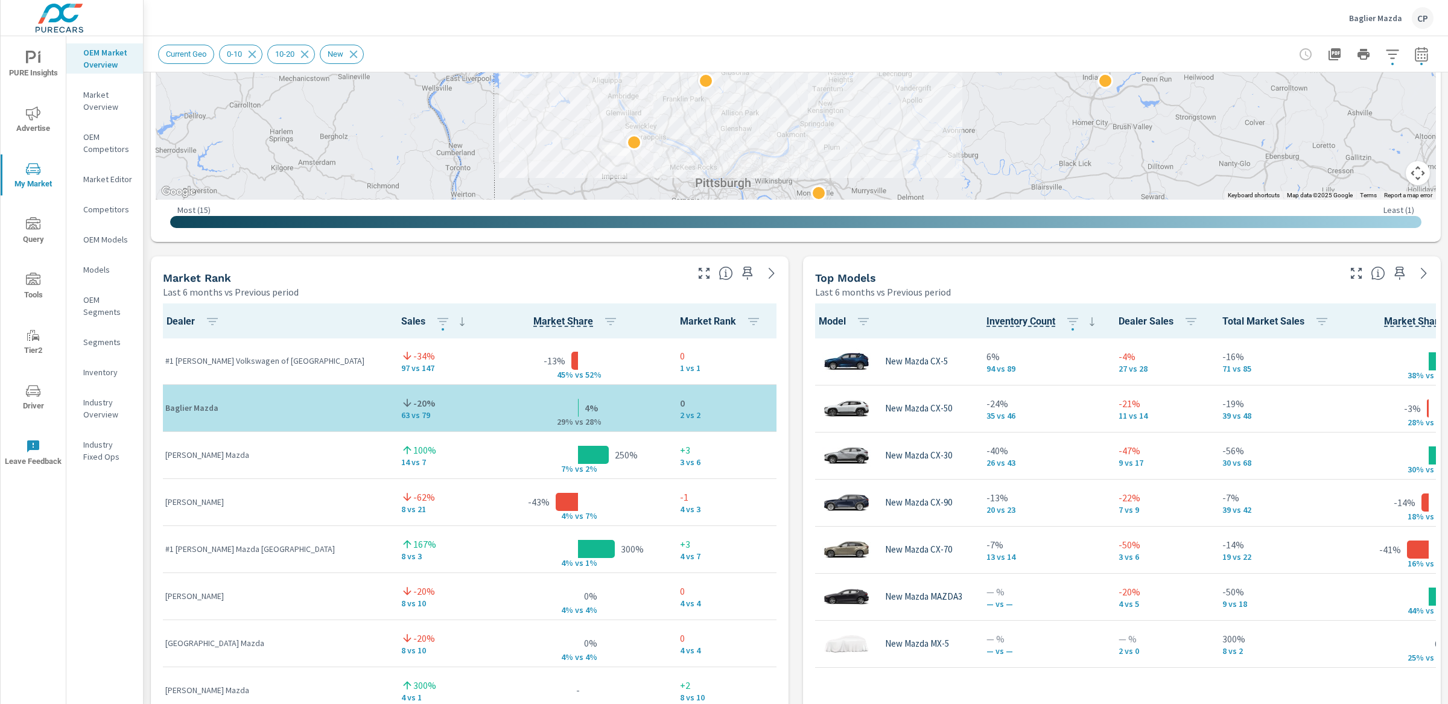
scroll to position [1, 0]
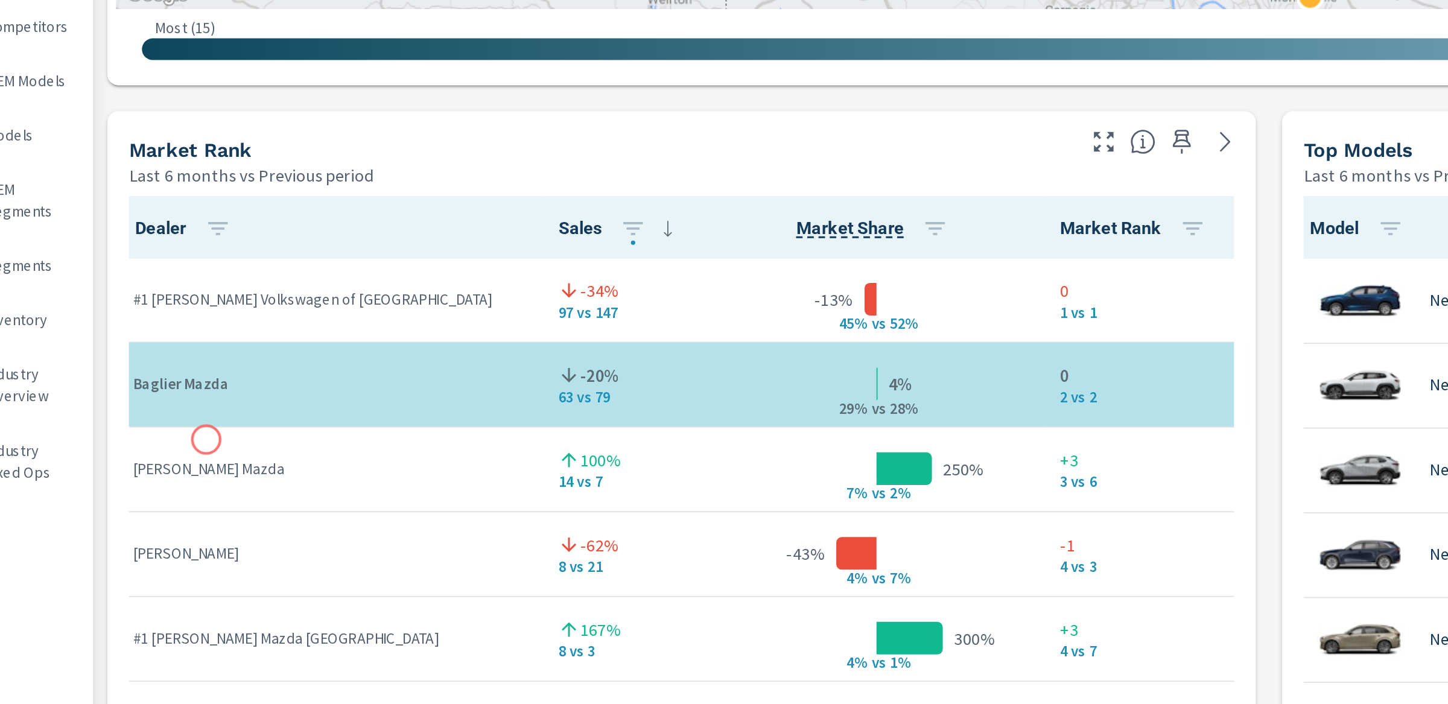
click at [205, 438] on div "Rohrich Mazda" at bounding box center [273, 455] width 217 height 37
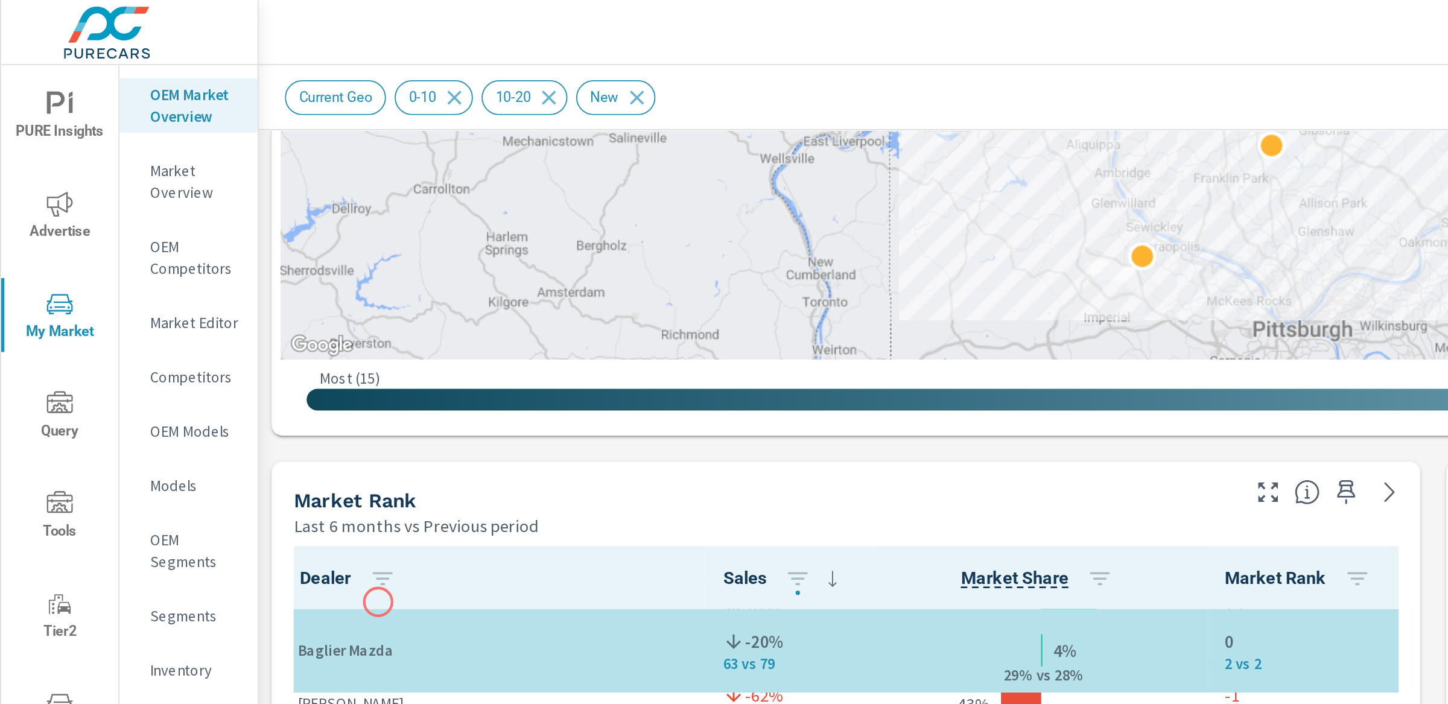
scroll to position [113, 0]
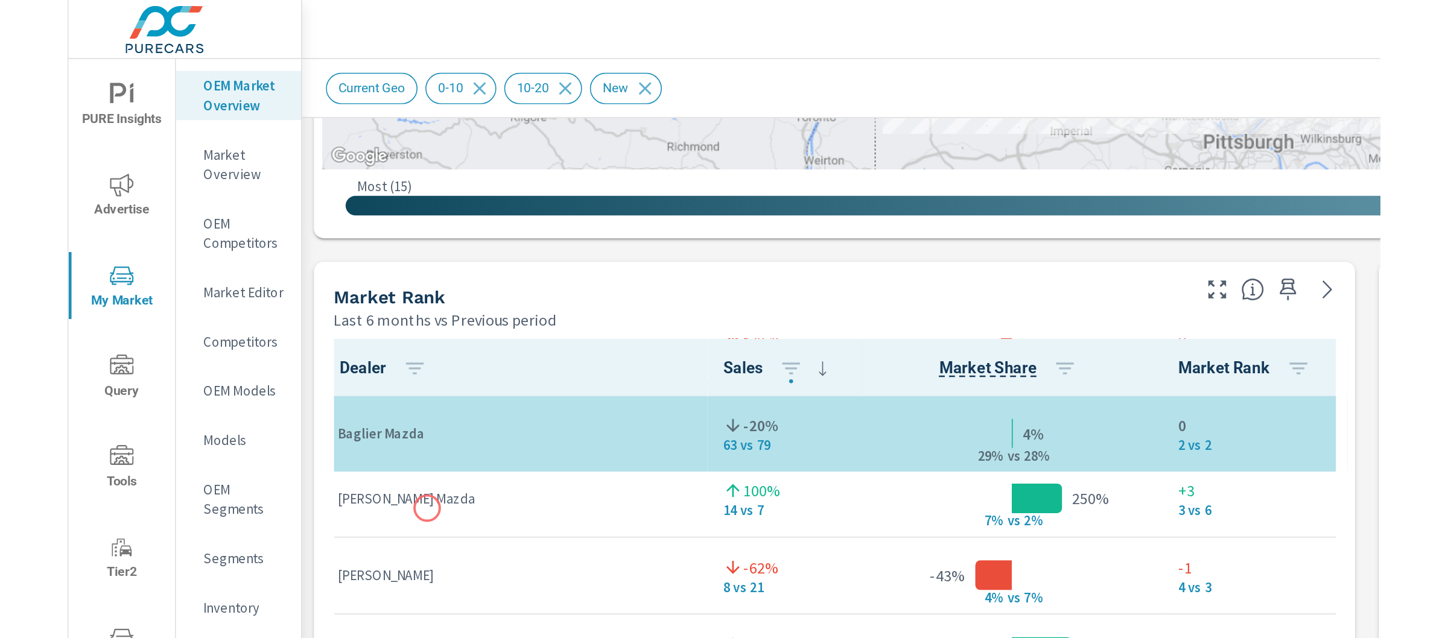
scroll to position [53, 0]
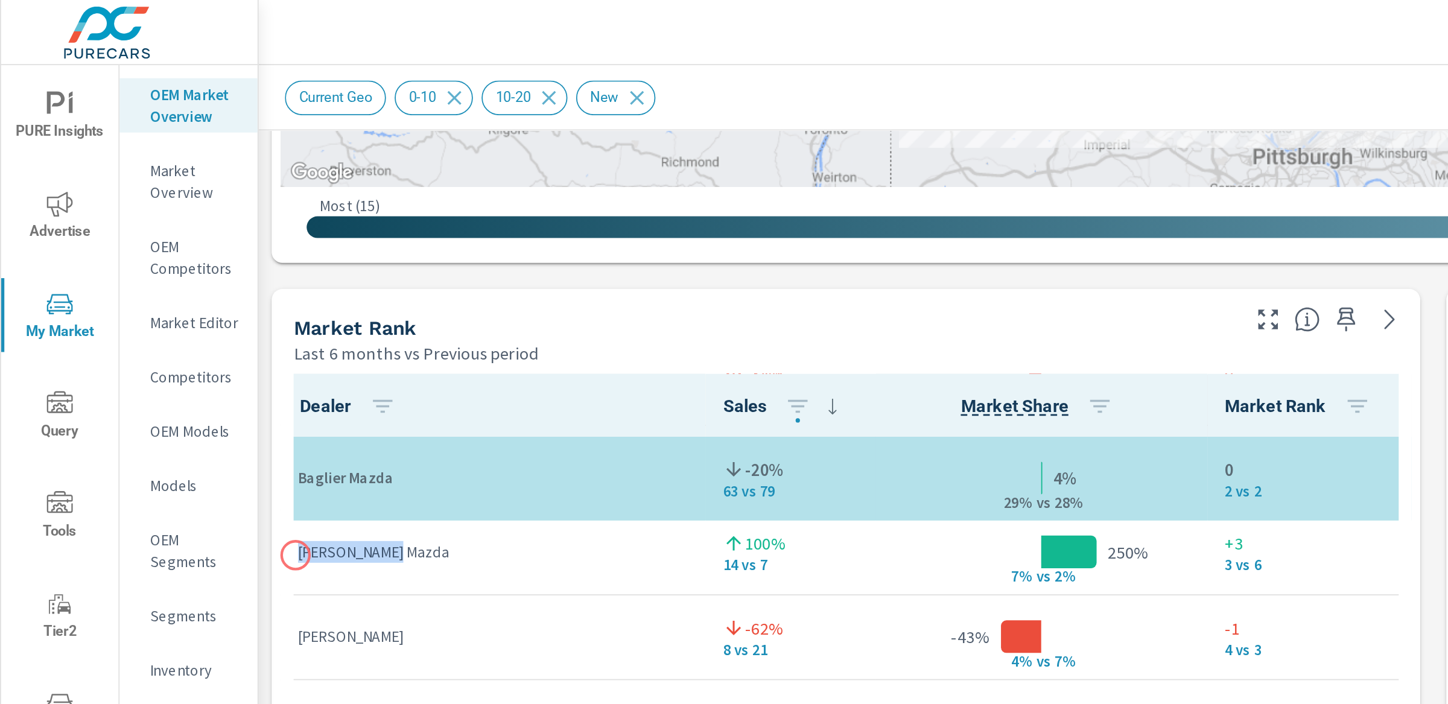
drag, startPoint x: 229, startPoint y: 309, endPoint x: 164, endPoint y: 308, distance: 64.5
click at [165, 308] on p "Rohrich Mazda" at bounding box center [273, 306] width 217 height 12
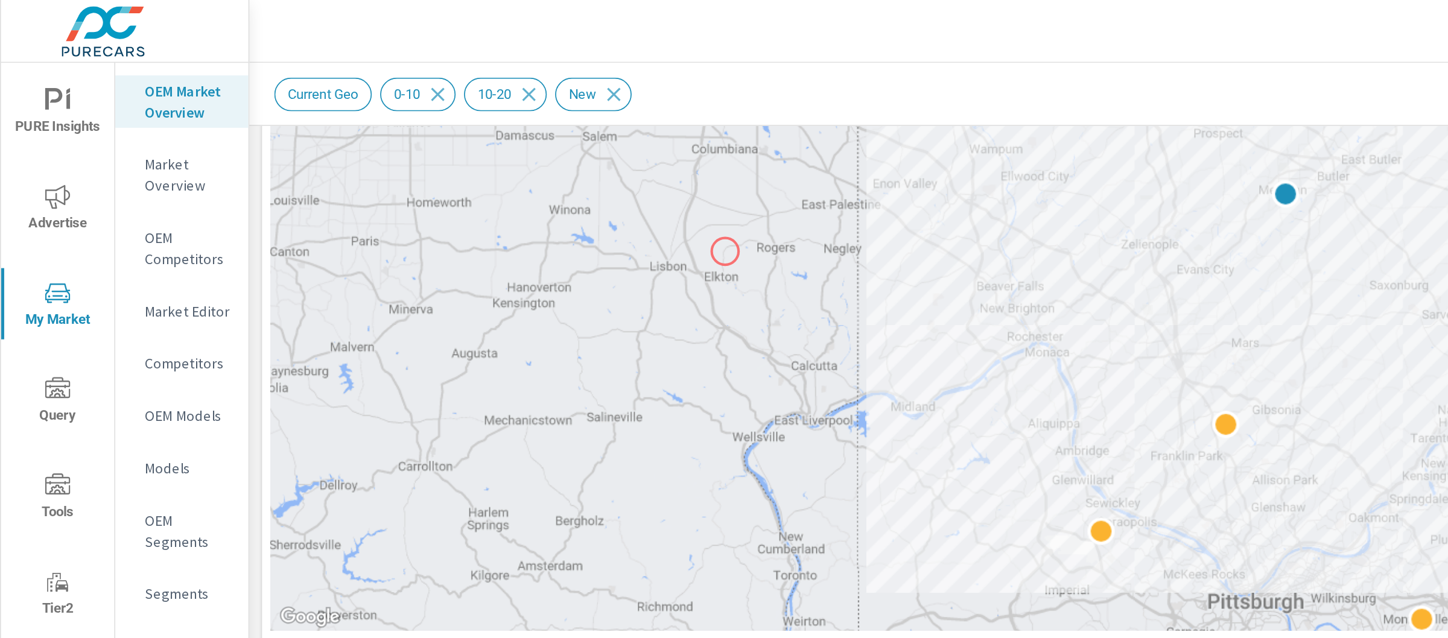
scroll to position [411, 0]
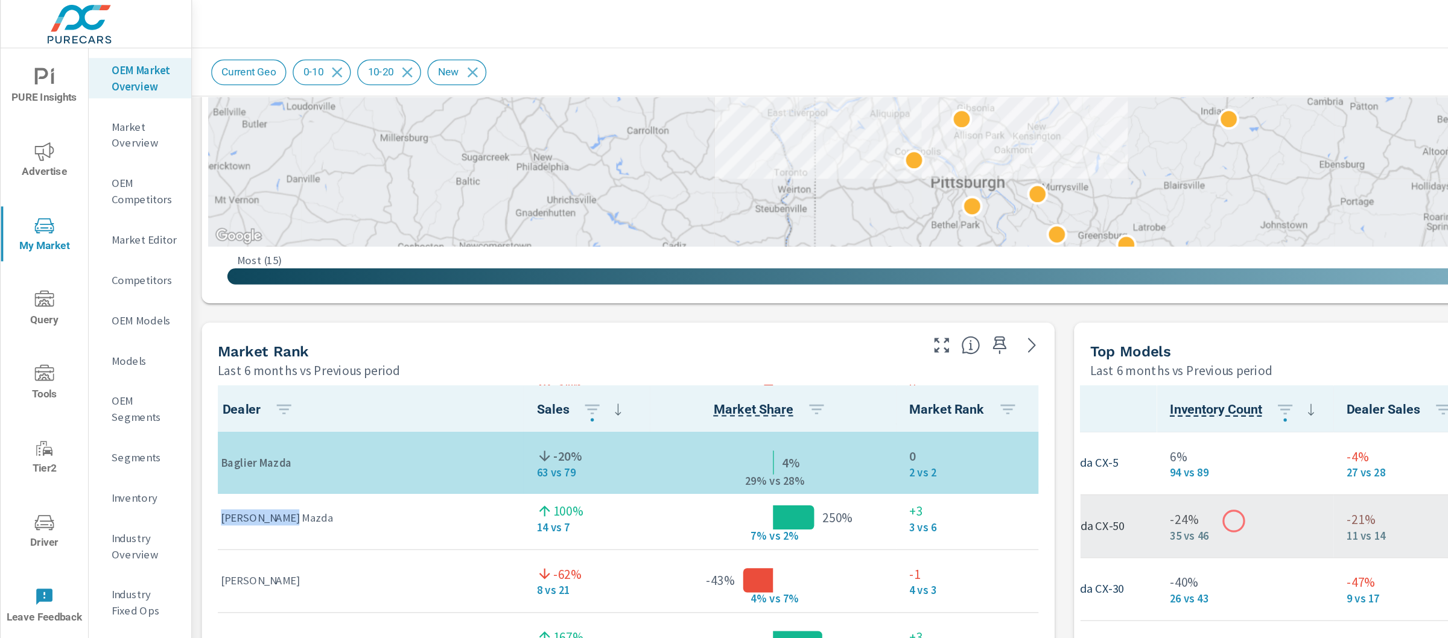
scroll to position [0, 119]
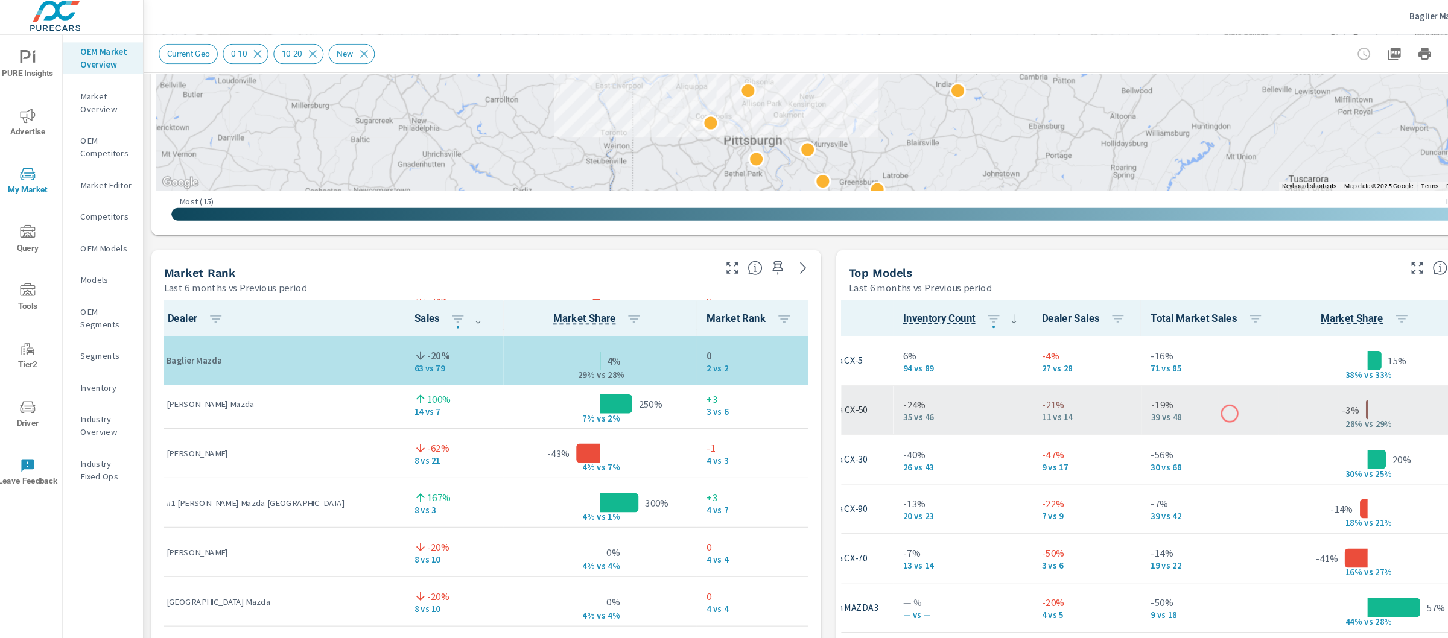
click at [1177, 397] on p "39 vs 48" at bounding box center [1159, 401] width 112 height 10
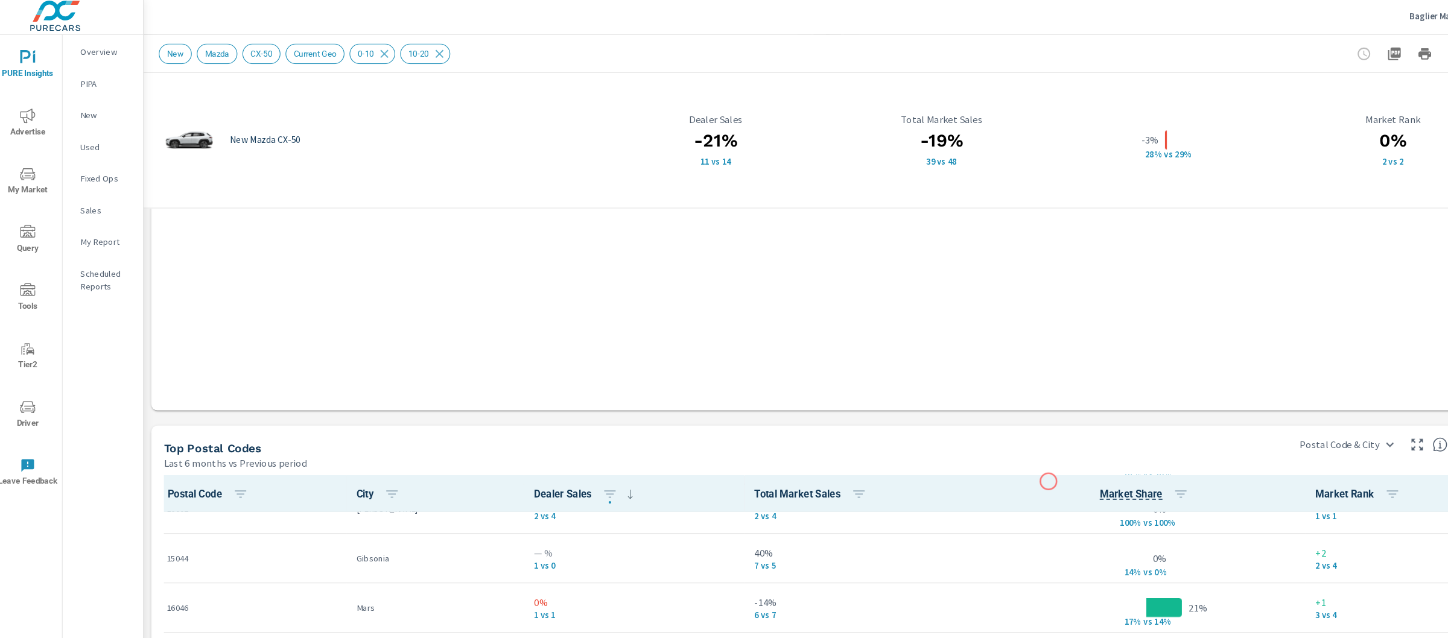
scroll to position [173, 0]
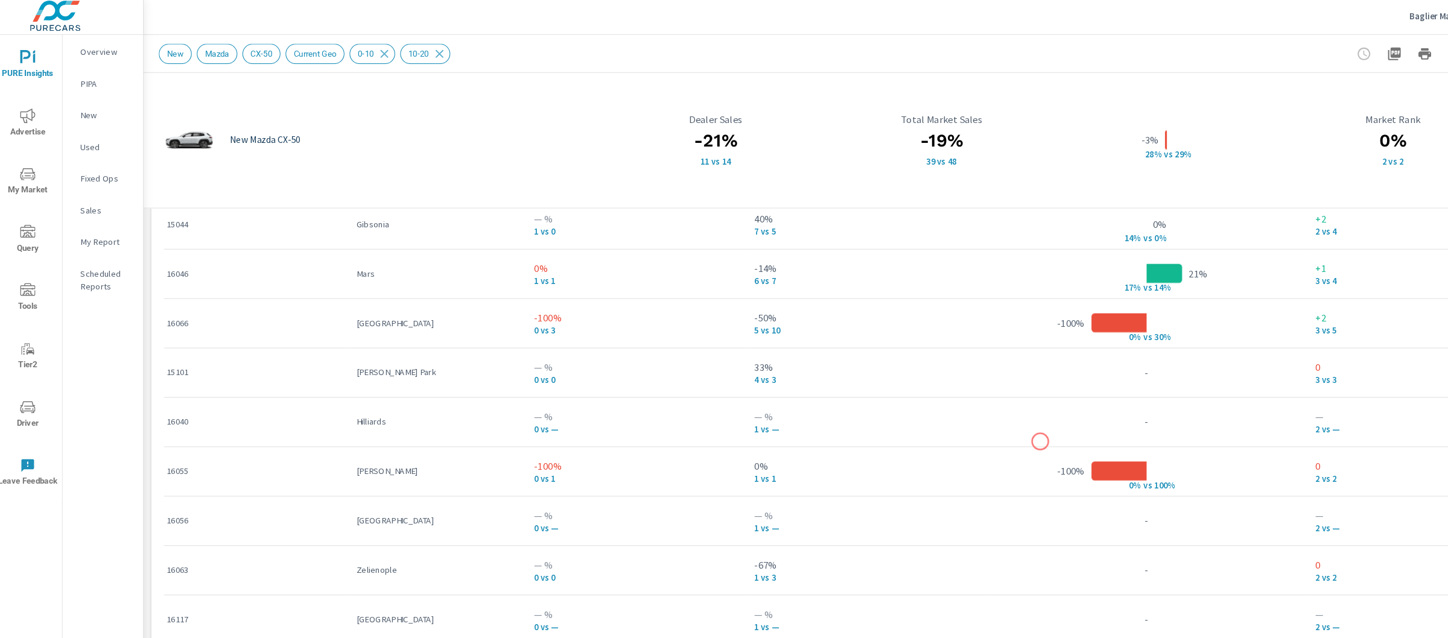
scroll to position [982, 0]
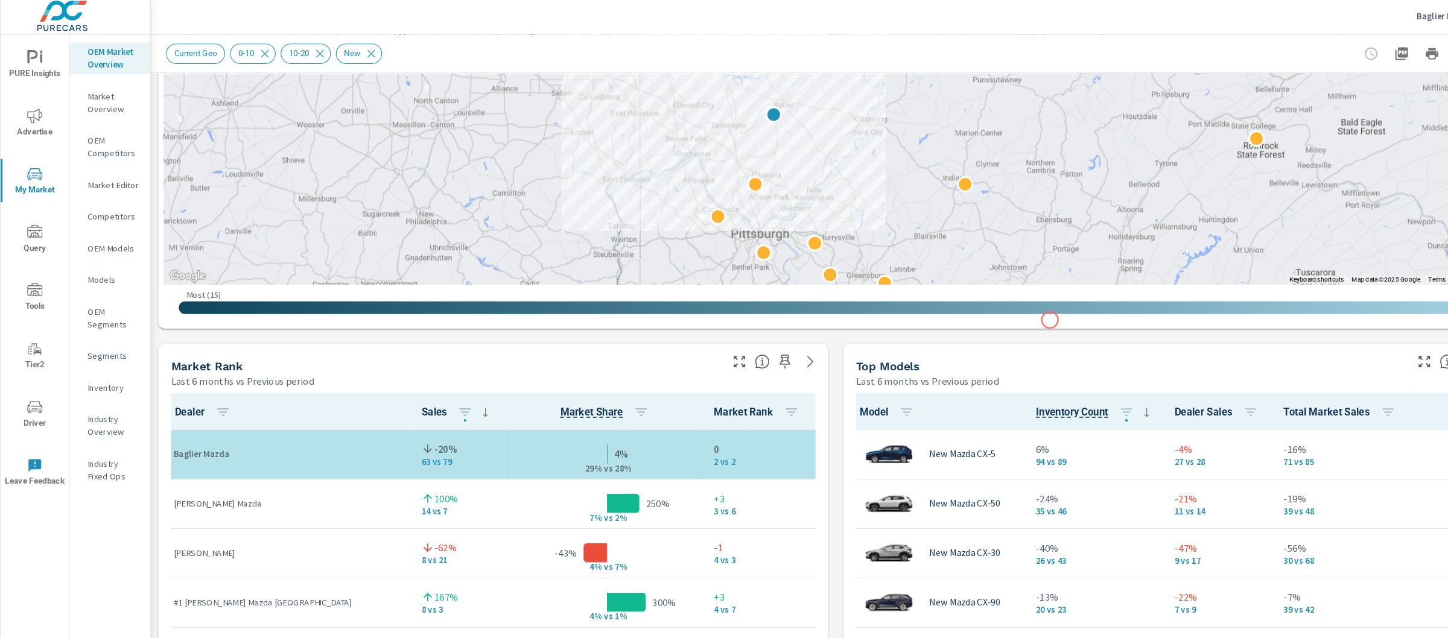
scroll to position [540, 0]
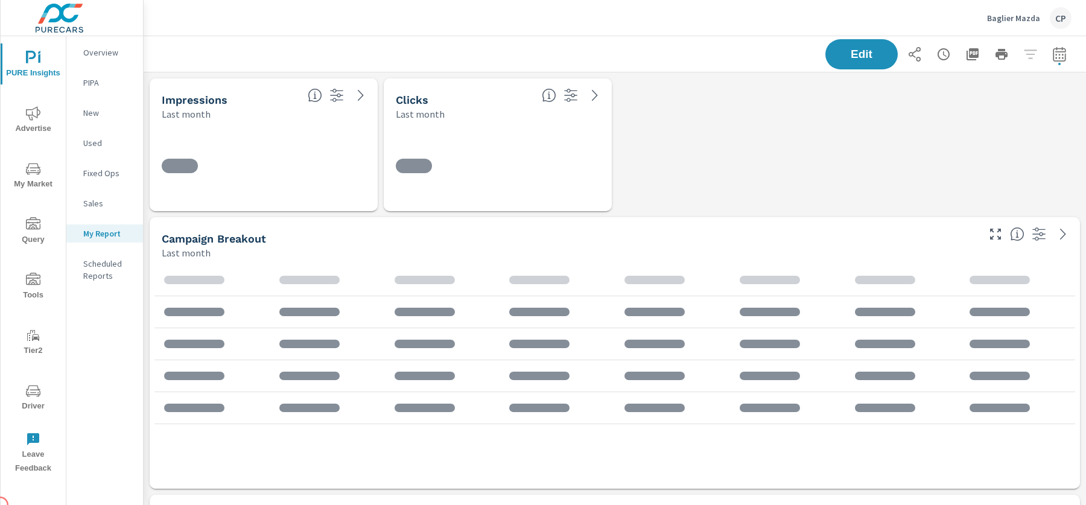
scroll to position [5000, 943]
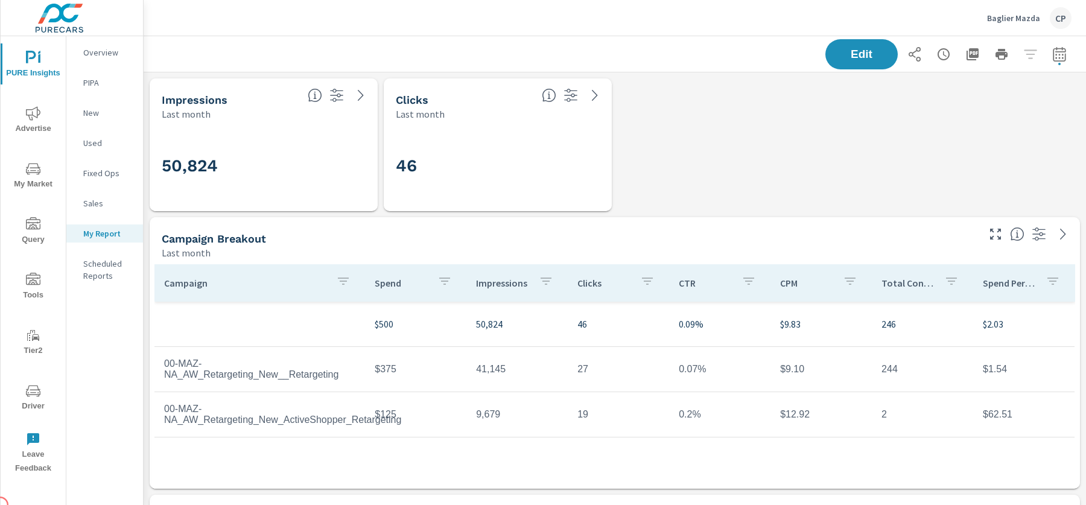
scroll to position [498, 0]
click at [1055, 50] on icon "button" at bounding box center [1059, 54] width 14 height 14
select select "Last month"
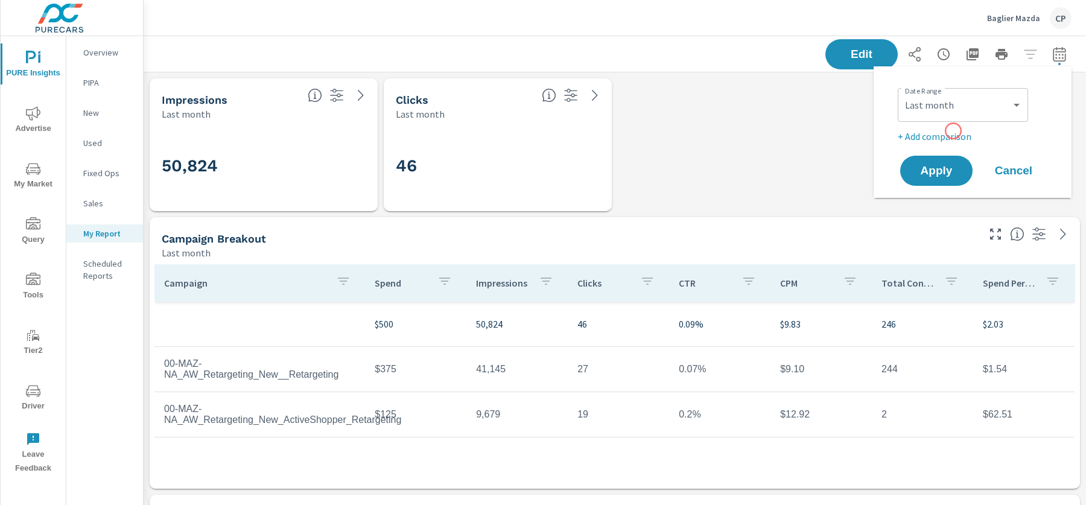
click at [953, 131] on p "+ Add comparison" at bounding box center [974, 136] width 154 height 14
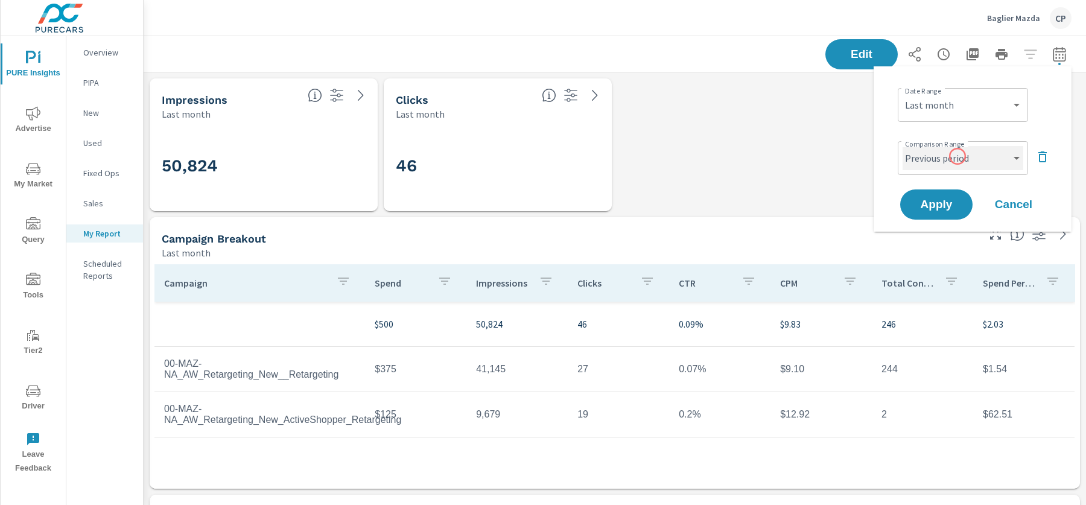
click at [959, 162] on select "Custom Previous period Previous month Previous year" at bounding box center [962, 158] width 121 height 24
select select "Previous month"
click at [944, 209] on span "Apply" at bounding box center [935, 204] width 49 height 11
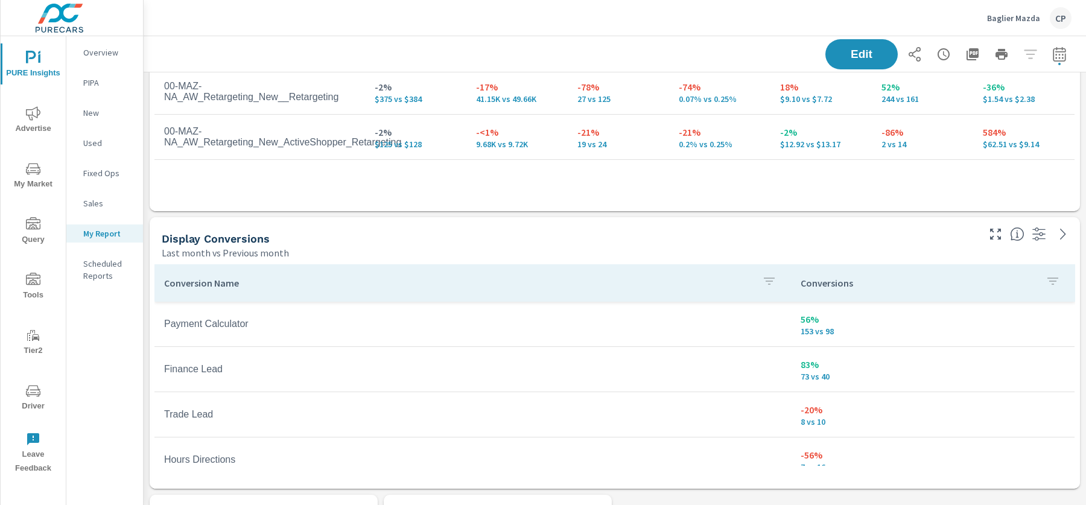
scroll to position [375, 0]
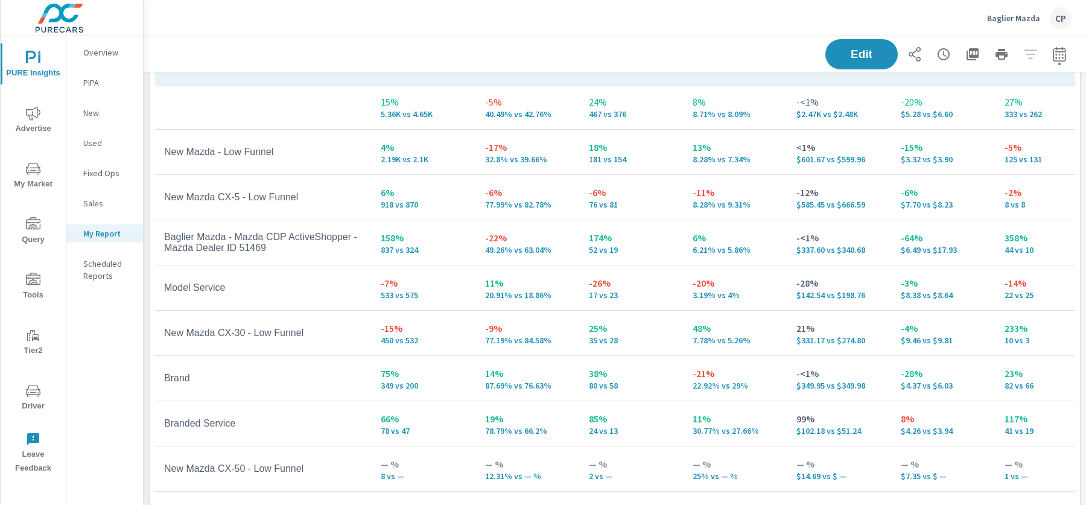
scroll to position [2443, 0]
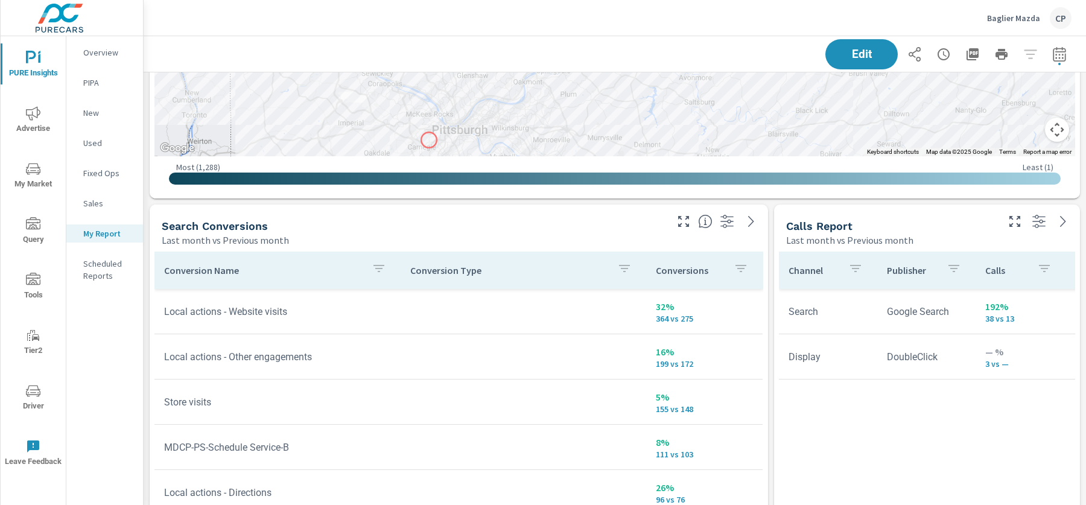
click at [450, 177] on div at bounding box center [614, 179] width 891 height 12
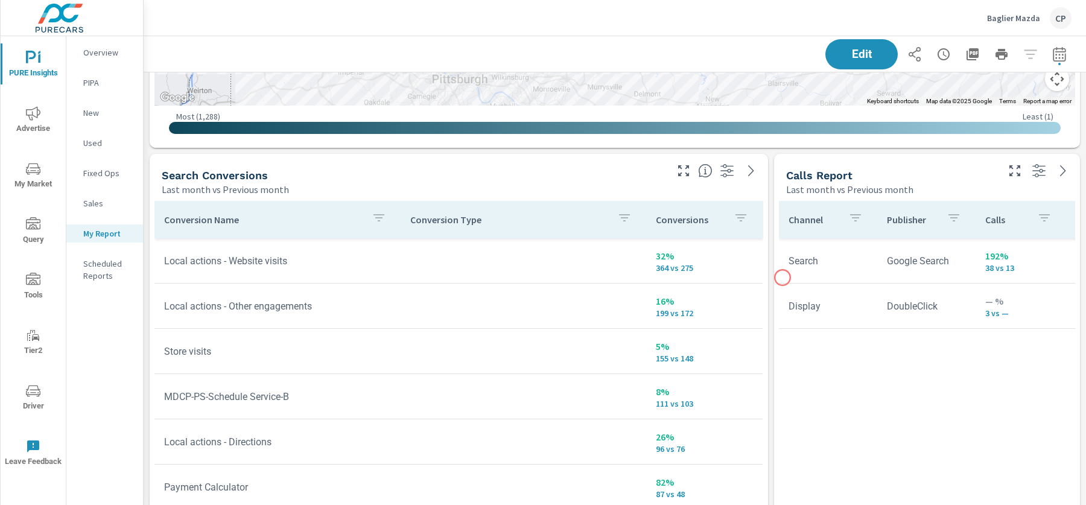
scroll to position [3503, 0]
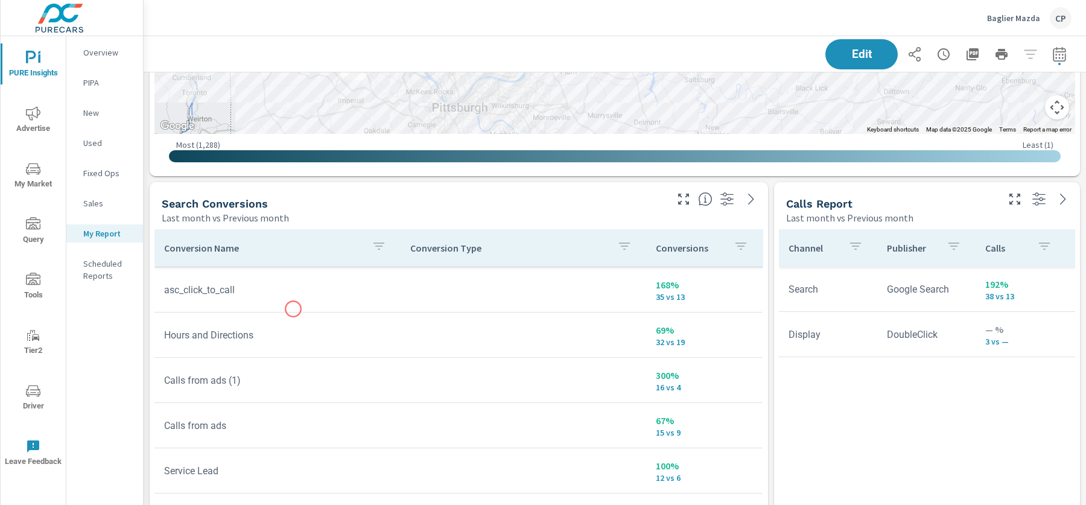
scroll to position [247, 0]
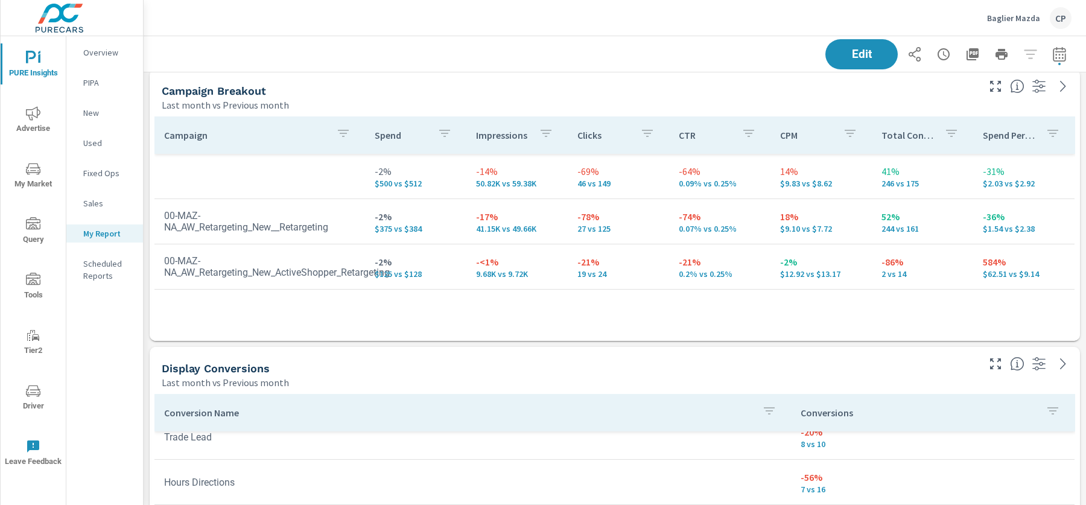
scroll to position [149, 0]
click at [1064, 57] on icon "button" at bounding box center [1059, 54] width 14 height 14
select select "Last month"
select select "Previous month"
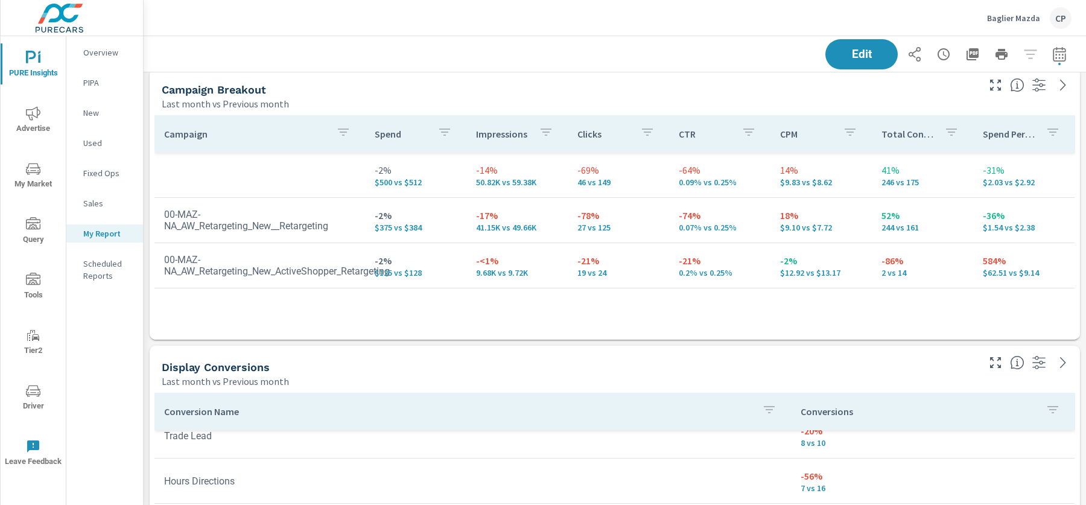
click at [1062, 58] on icon "button" at bounding box center [1059, 54] width 14 height 14
select select "Last month"
select select "Previous month"
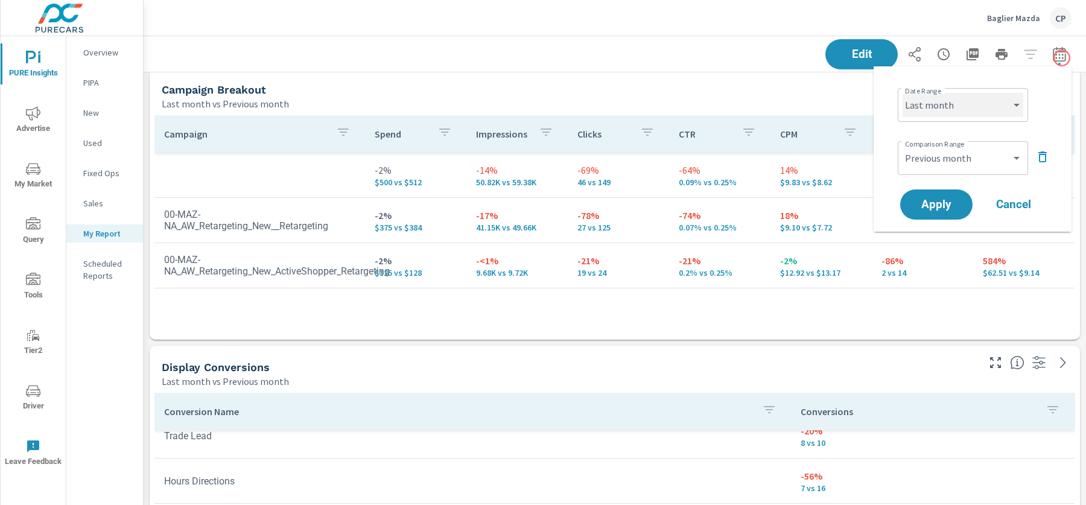
click at [980, 101] on select "Custom Yesterday Last week Last 7 days Last 14 days Last 30 days Last 45 days L…" at bounding box center [962, 105] width 121 height 24
select select "Month to date"
click at [1004, 164] on select "Custom Previous period Previous month Previous year" at bounding box center [962, 158] width 121 height 24
click at [943, 196] on button "Apply" at bounding box center [936, 204] width 75 height 31
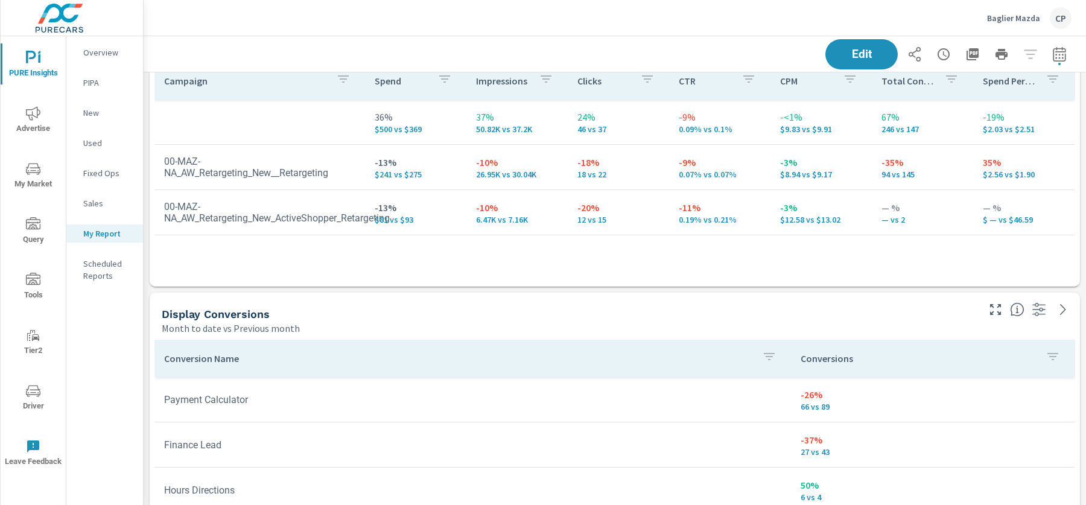
scroll to position [199, 0]
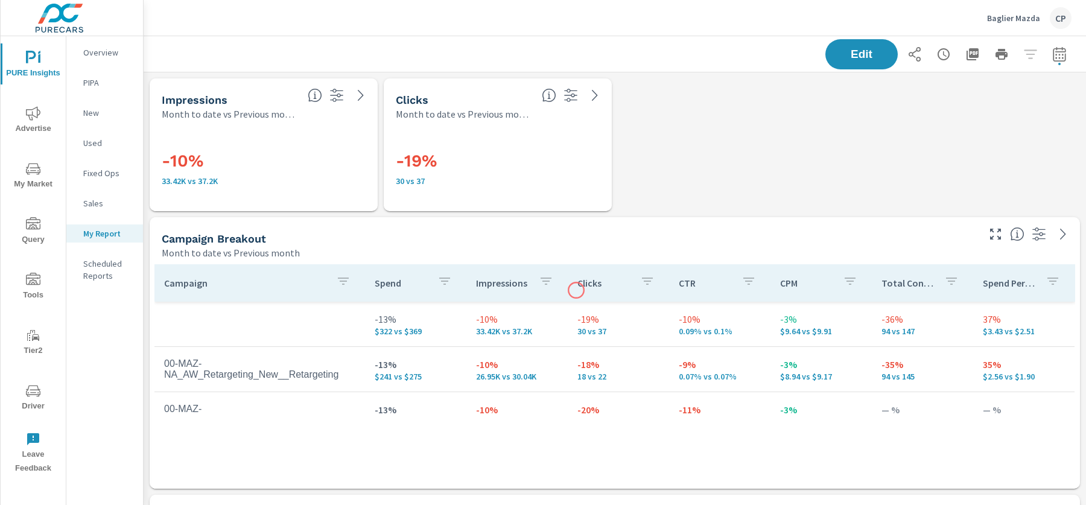
scroll to position [5000, 943]
click at [1057, 59] on icon "button" at bounding box center [1059, 54] width 14 height 14
select select "Month to date"
select select "Previous month"
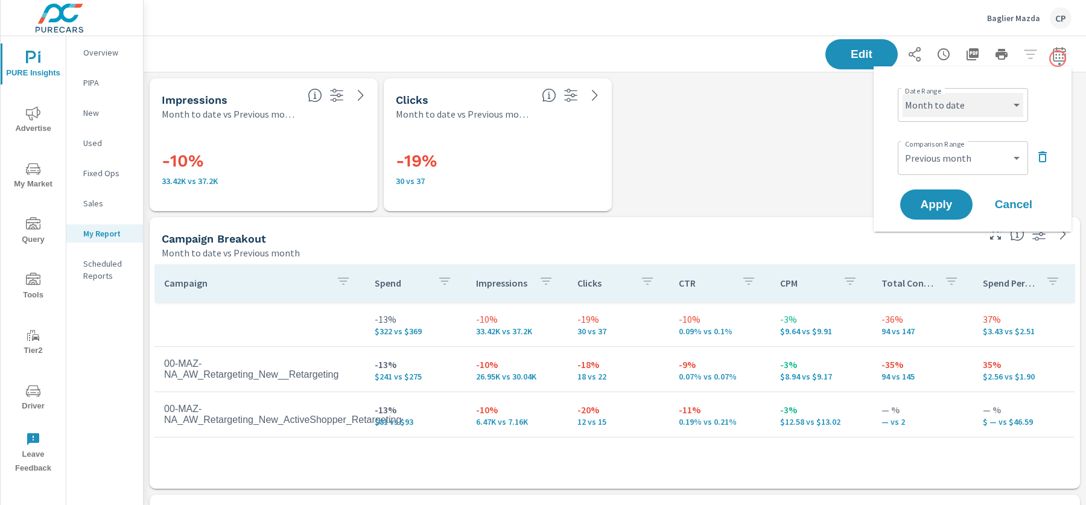
click at [995, 110] on select "Custom Yesterday Last week Last 7 days Last 14 days Last 30 days Last 45 days L…" at bounding box center [962, 105] width 121 height 24
click at [1040, 154] on icon "button" at bounding box center [1042, 156] width 8 height 11
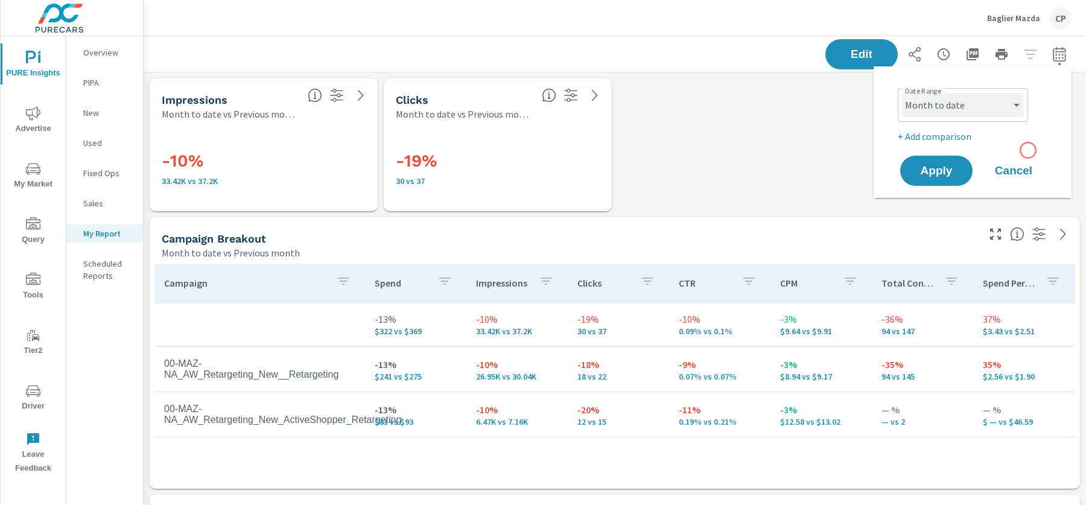
click at [967, 114] on select "Custom Yesterday Last week Last 7 days Last 14 days Last 30 days Last 45 days L…" at bounding box center [962, 105] width 121 height 24
select select "Last month"
click at [972, 166] on div "Apply Cancel" at bounding box center [974, 170] width 154 height 35
click at [964, 166] on button "Apply" at bounding box center [936, 170] width 75 height 31
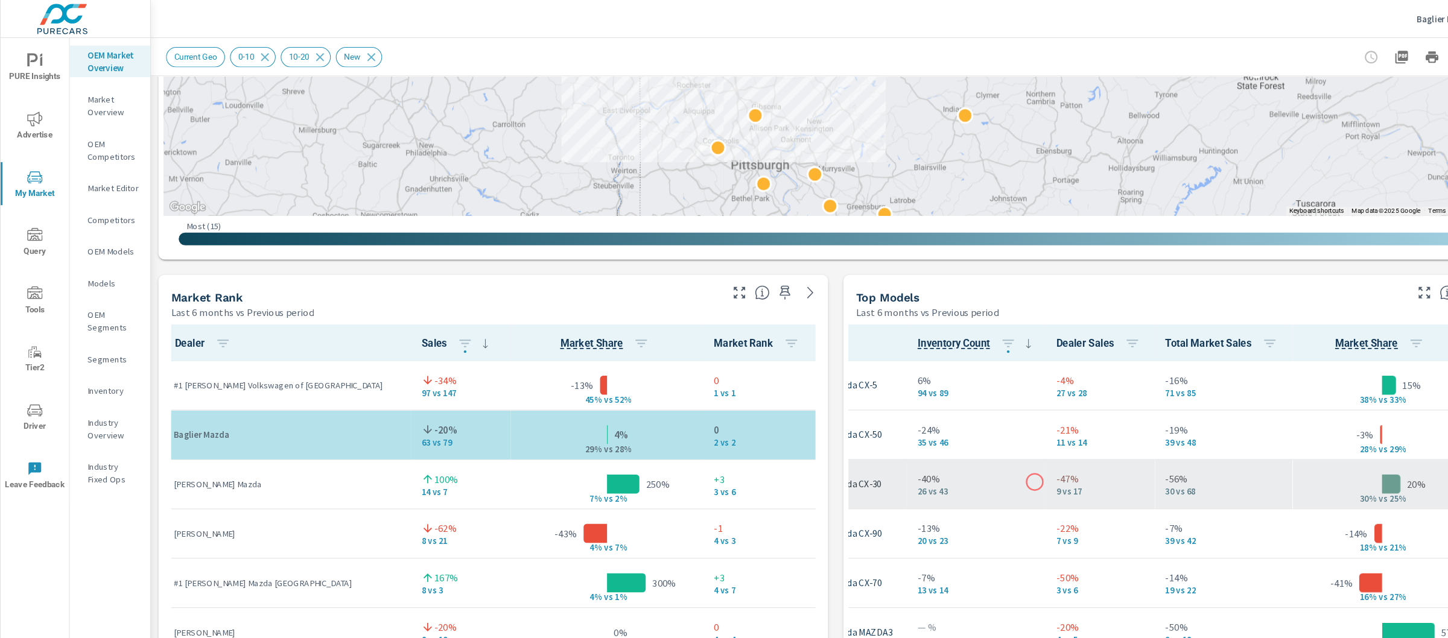
scroll to position [0, 115]
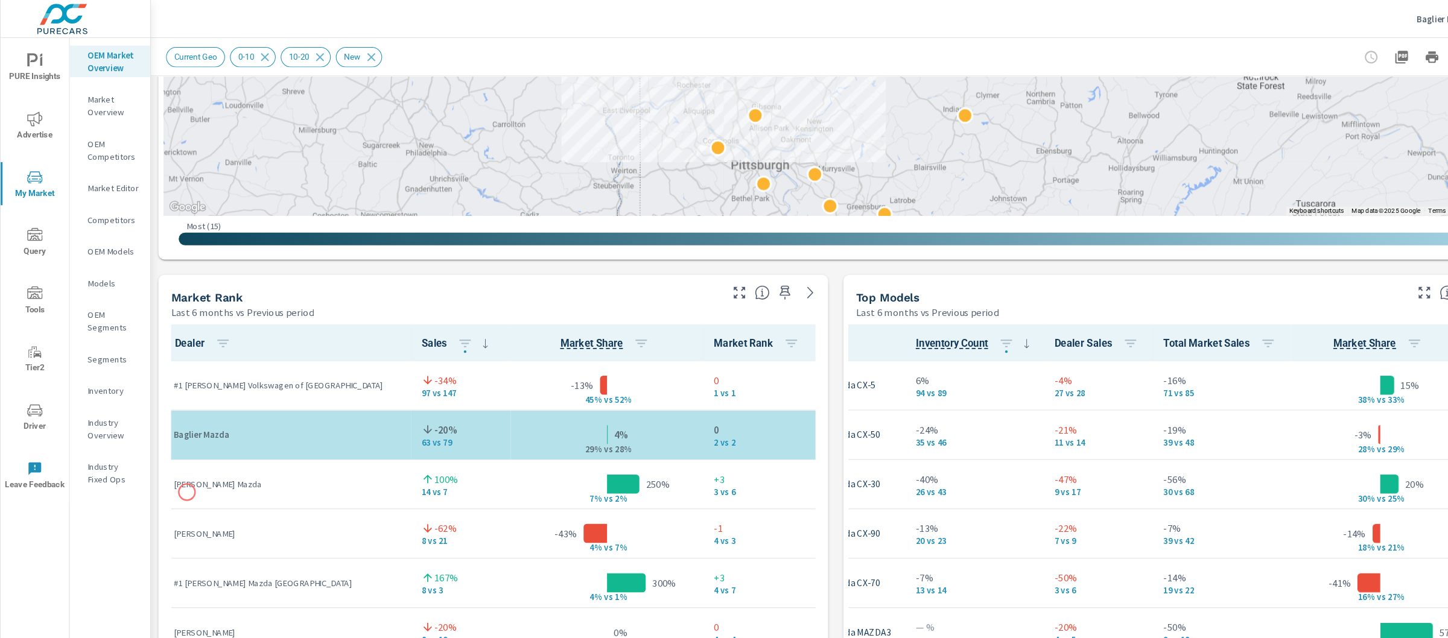
click at [176, 466] on p "[PERSON_NAME] Mazda" at bounding box center [273, 461] width 217 height 12
click at [177, 461] on p "[PERSON_NAME] Mazda" at bounding box center [273, 461] width 217 height 12
click at [201, 365] on p "#1 [PERSON_NAME] Volkswagen of [GEOGRAPHIC_DATA]" at bounding box center [273, 367] width 217 height 12
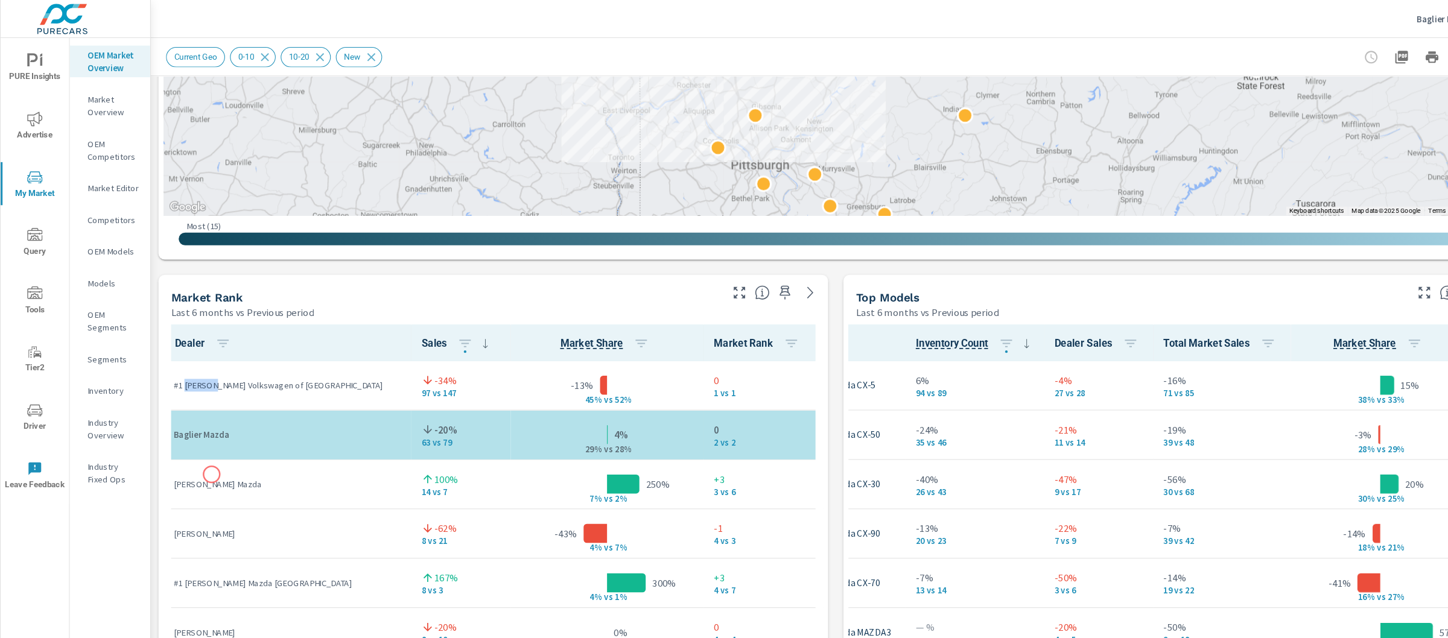
click at [201, 452] on div "[PERSON_NAME] Mazda" at bounding box center [273, 461] width 217 height 37
click at [217, 461] on p "[PERSON_NAME] Mazda" at bounding box center [273, 461] width 217 height 12
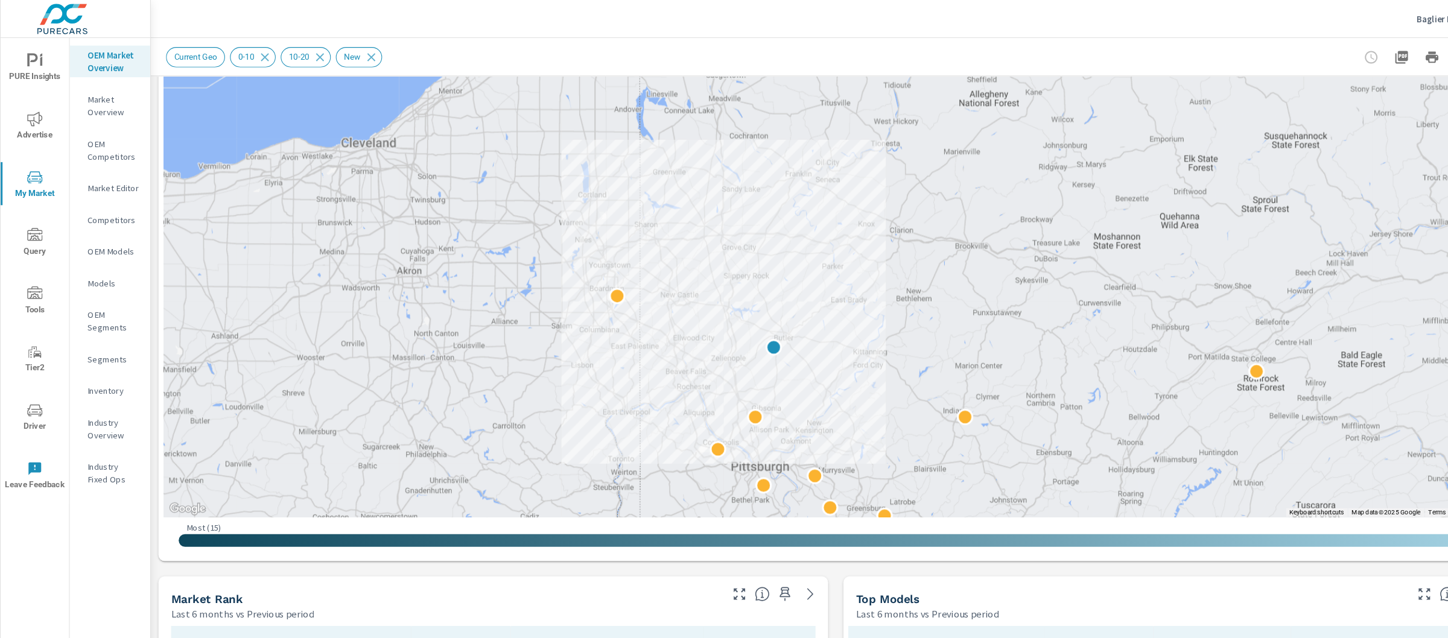
scroll to position [208, 0]
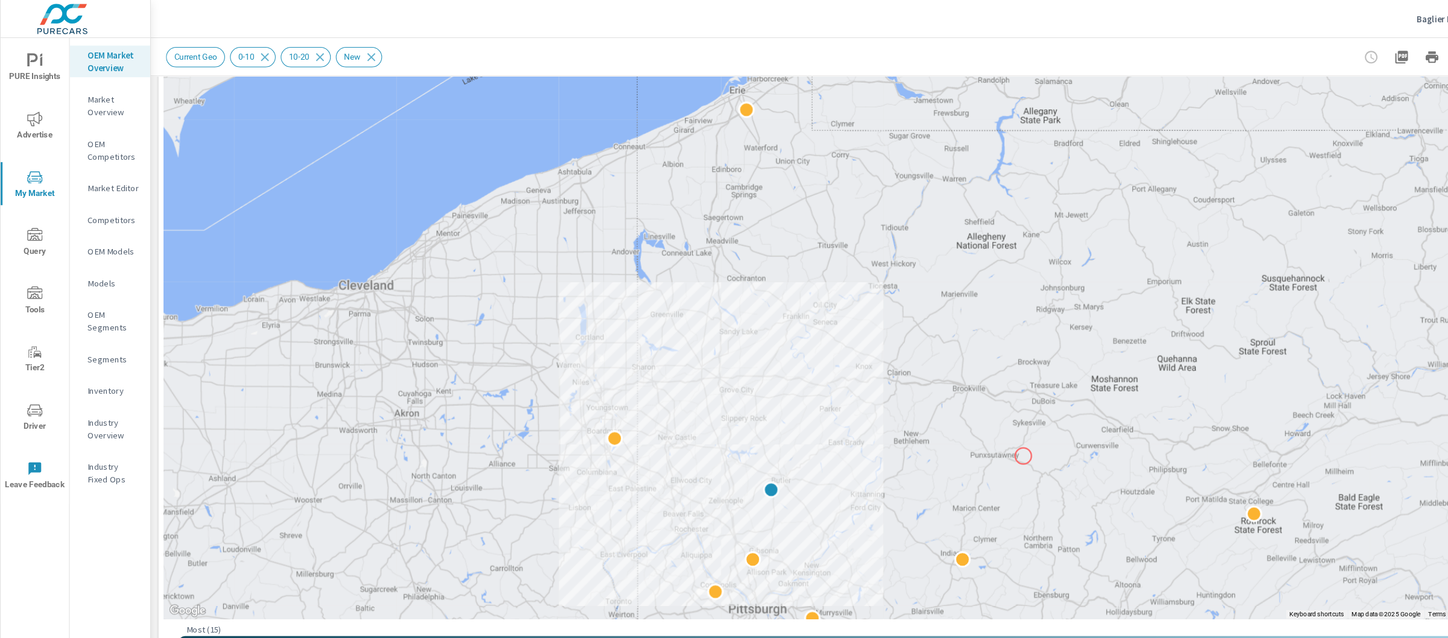
drag, startPoint x: 977, startPoint y: 394, endPoint x: 973, endPoint y: 434, distance: 39.9
click at [973, 434] on div at bounding box center [1372, 618] width 1158 height 651
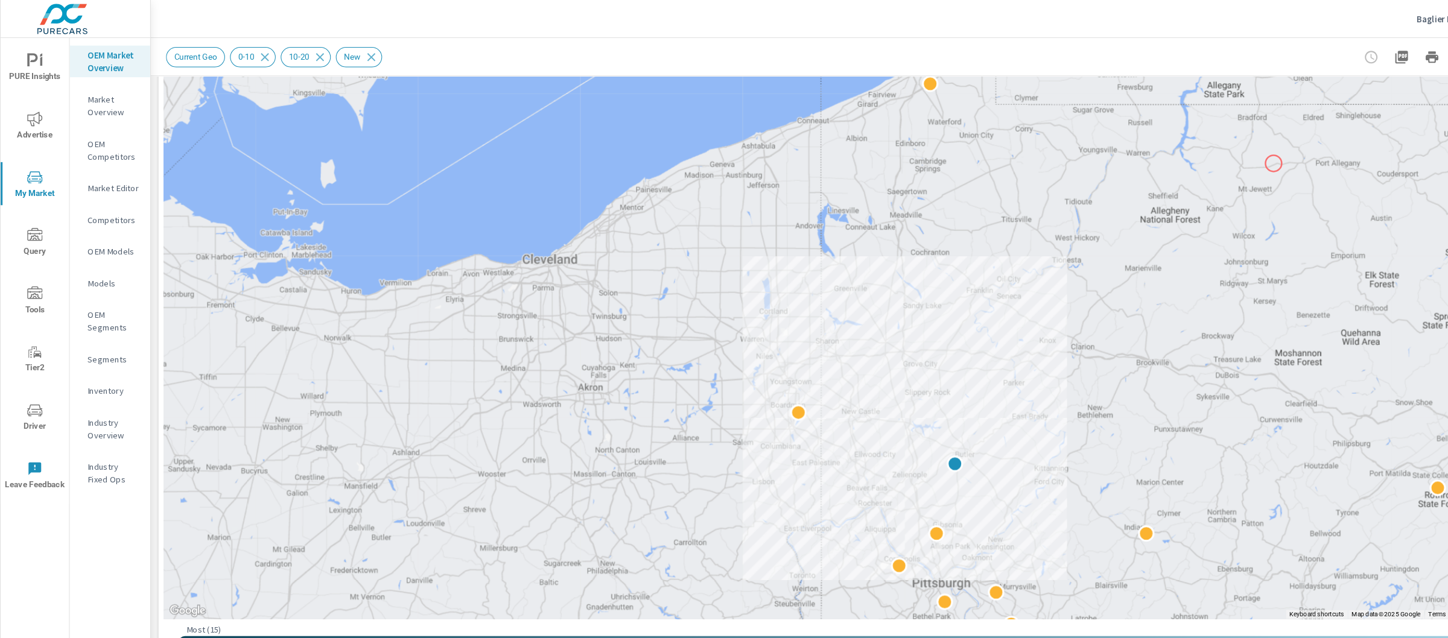
drag, startPoint x: 1037, startPoint y: 179, endPoint x: 1212, endPoint y: 156, distance: 177.0
click at [1212, 156] on div at bounding box center [796, 254] width 1280 height 671
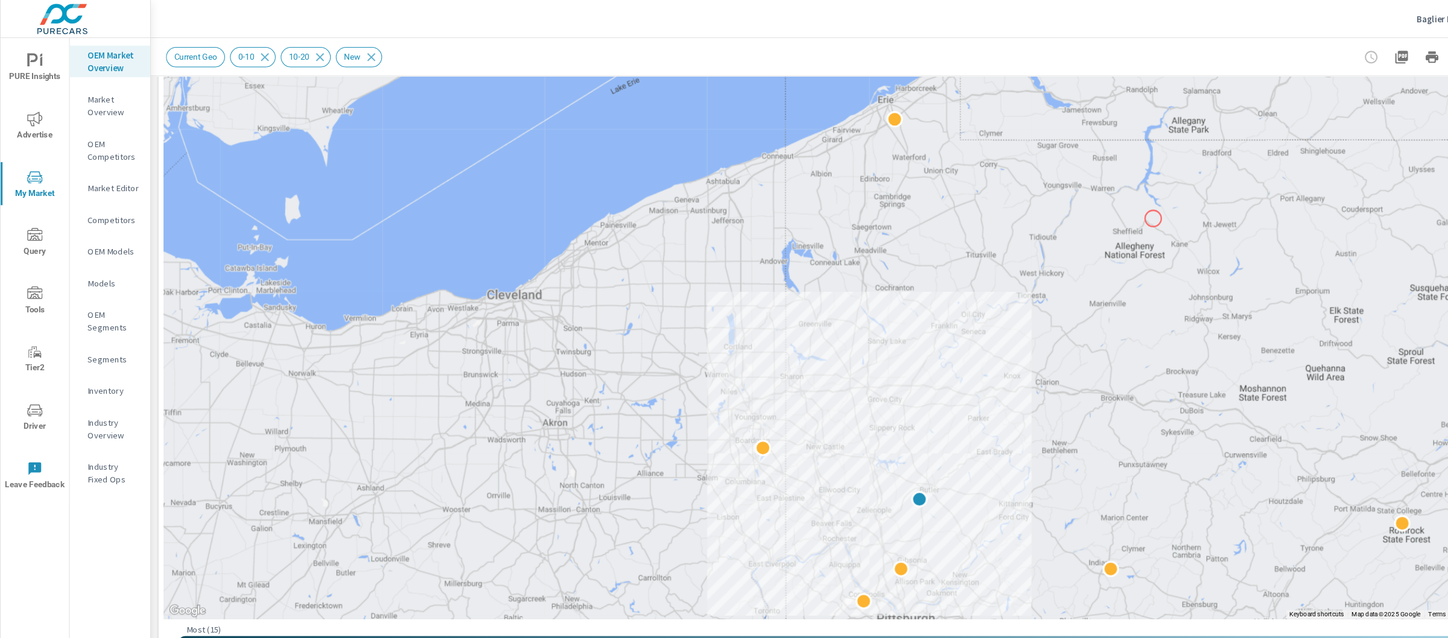
drag, startPoint x: 1133, startPoint y: 174, endPoint x: 1098, endPoint y: 208, distance: 49.0
click at [1098, 208] on div at bounding box center [796, 254] width 1280 height 671
